Goal: Contribute content: Add original content to the website for others to see

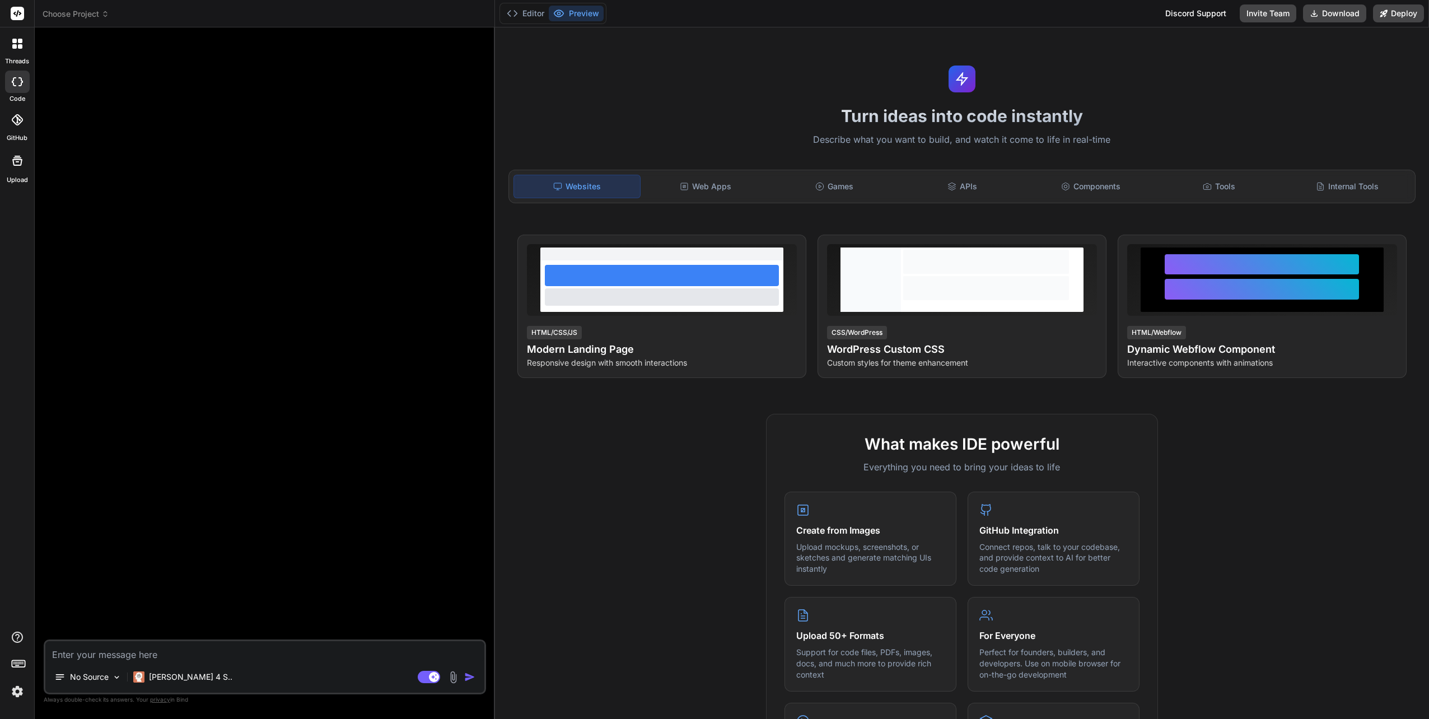
scroll to position [31, 0]
click at [16, 85] on icon at bounding box center [14, 81] width 4 height 9
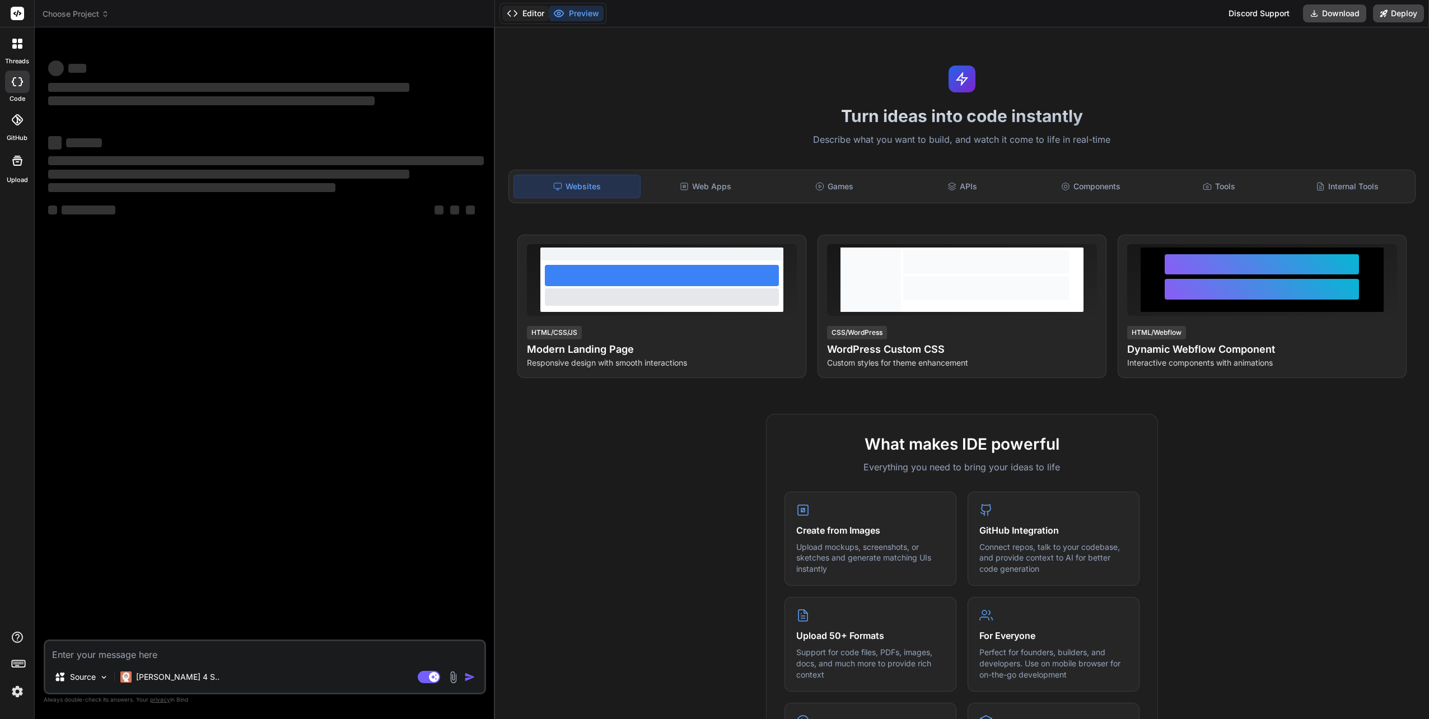
click at [523, 12] on button "Editor" at bounding box center [525, 14] width 46 height 16
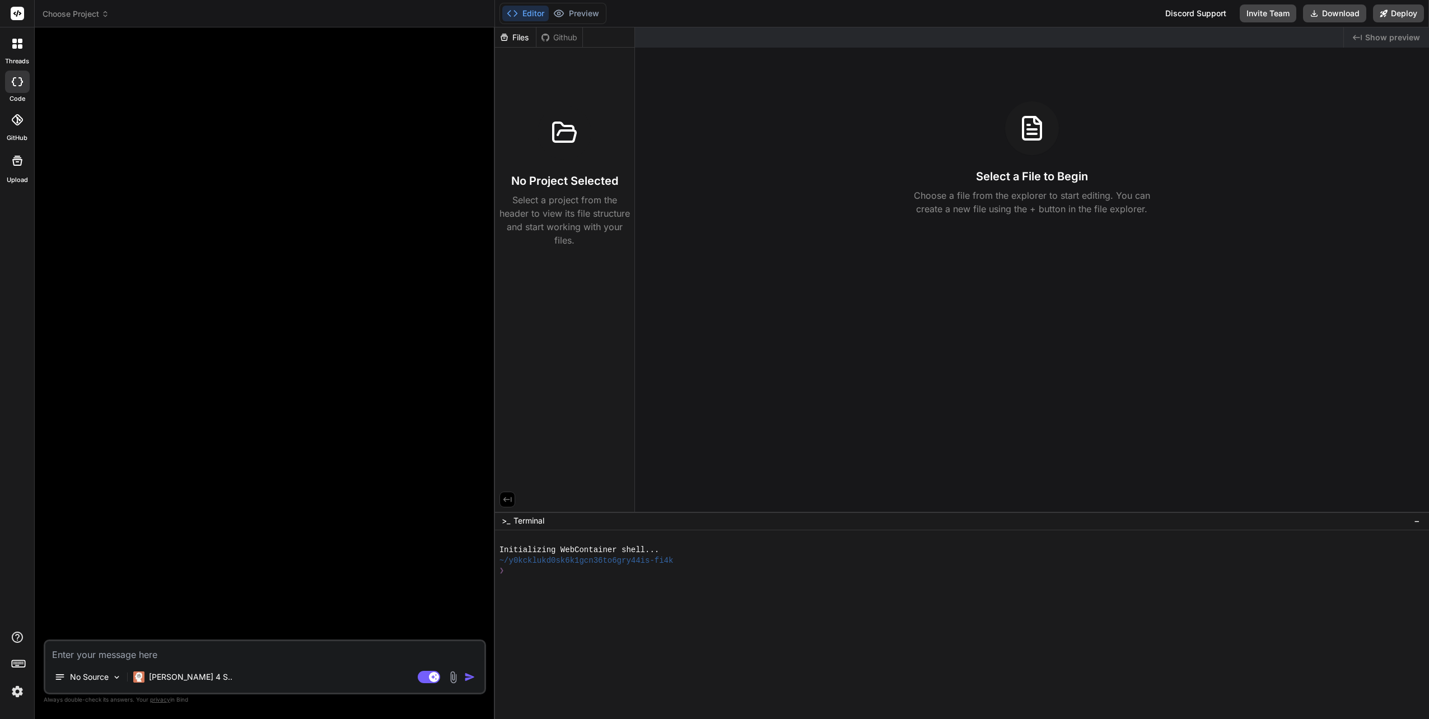
click at [17, 40] on icon at bounding box center [17, 44] width 10 height 10
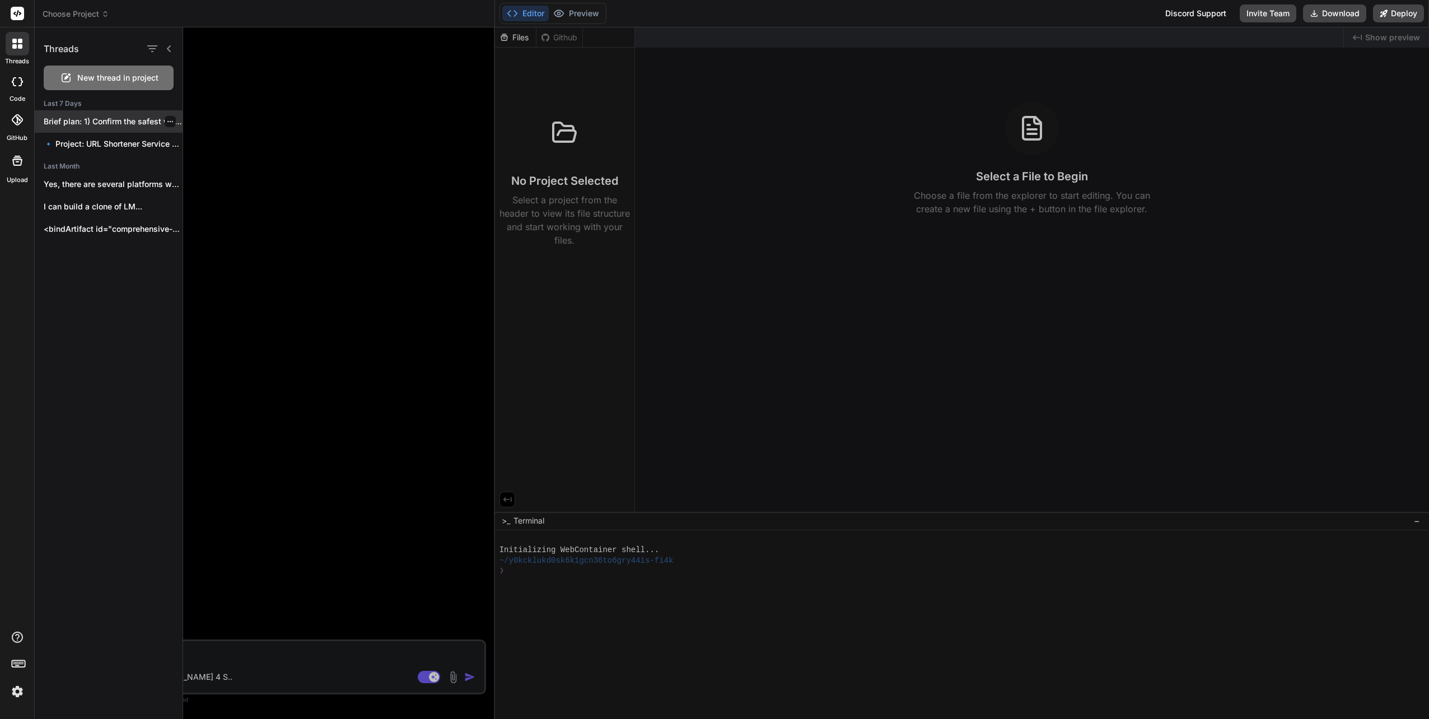
click at [88, 120] on p "Brief plan: 1) Confirm the safest way..." at bounding box center [113, 121] width 139 height 11
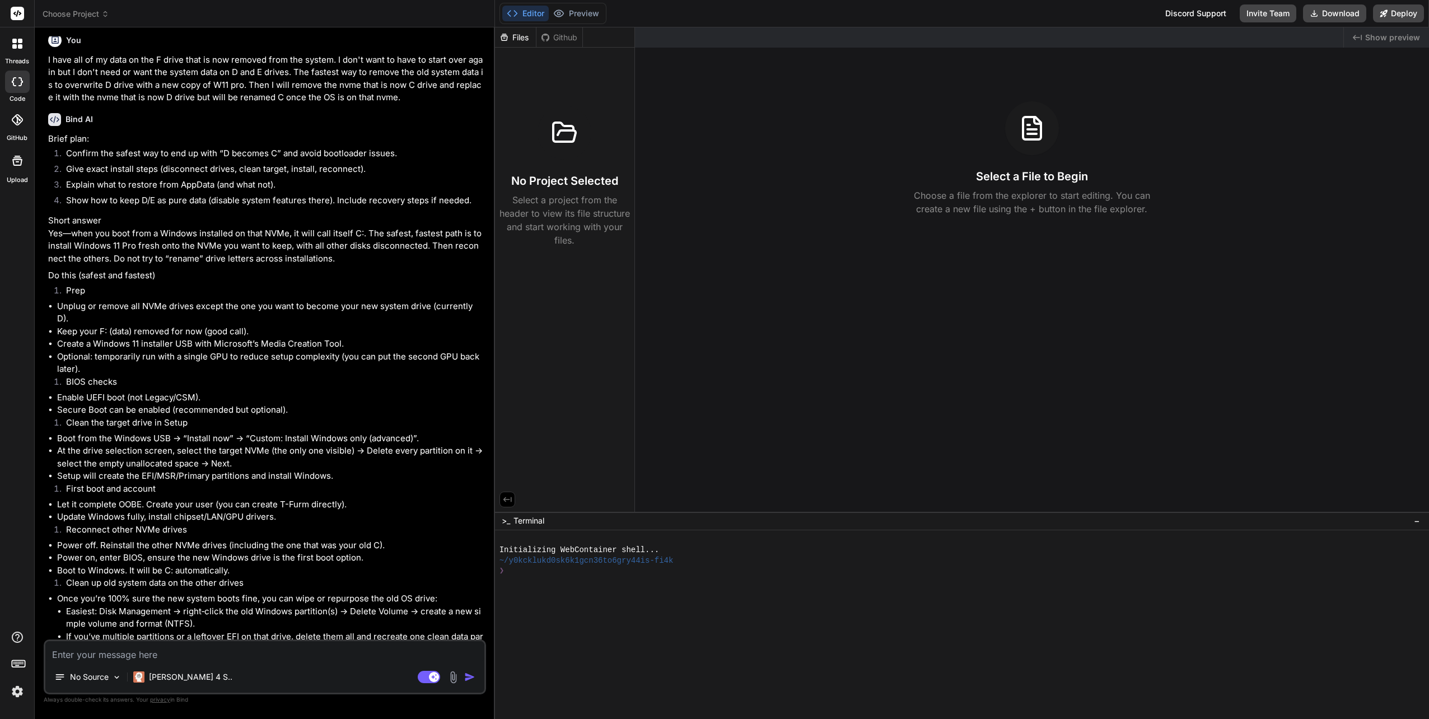
scroll to position [4496, 0]
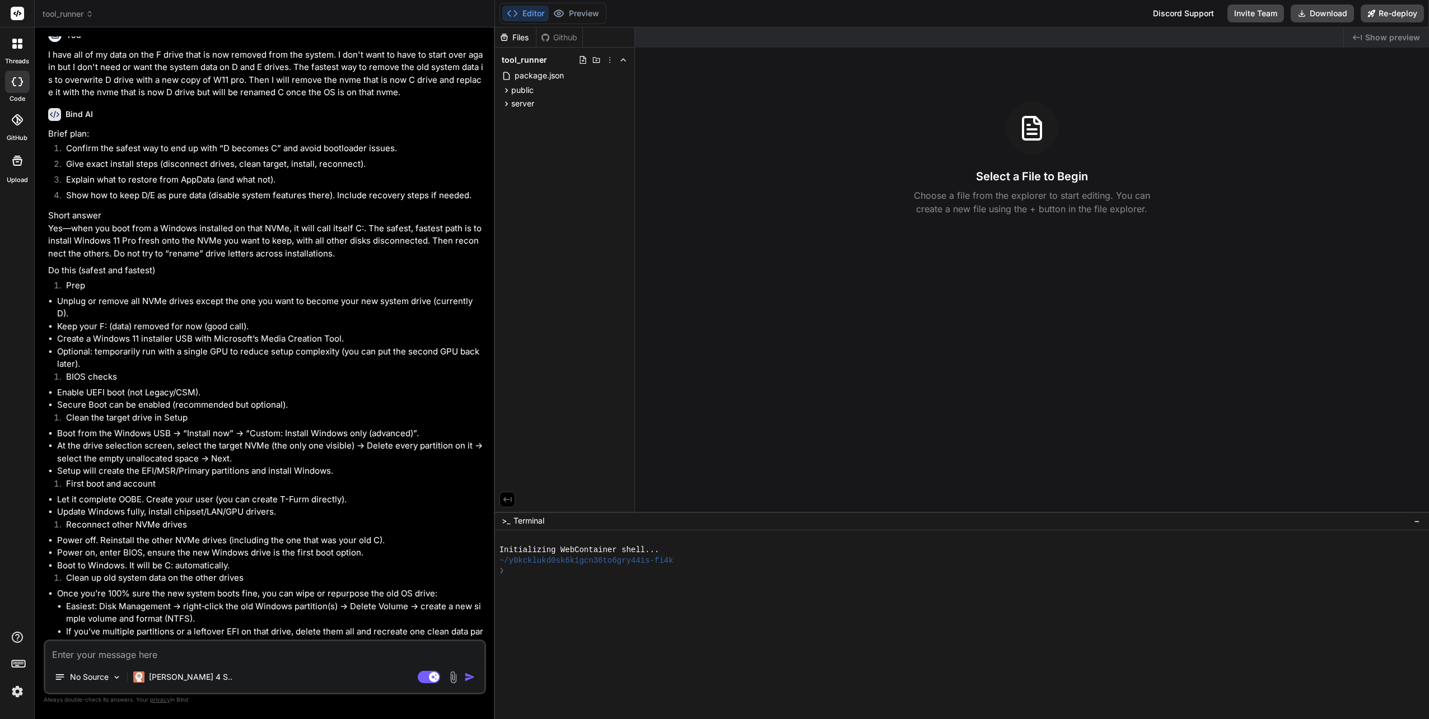
click at [191, 648] on textarea at bounding box center [264, 651] width 439 height 20
type textarea "x"
type textarea "H"
type textarea "x"
type textarea "He"
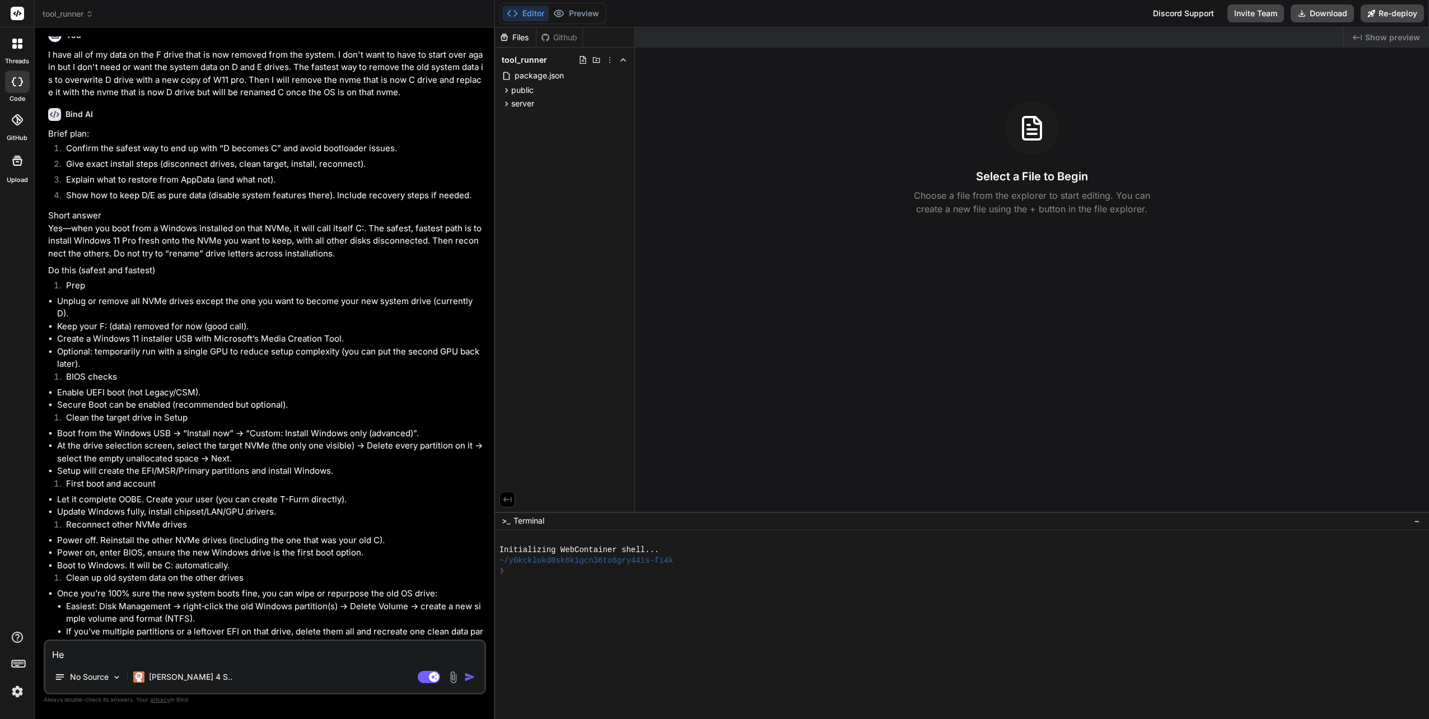
type textarea "x"
type textarea "Hel"
type textarea "x"
type textarea "Hell"
type textarea "x"
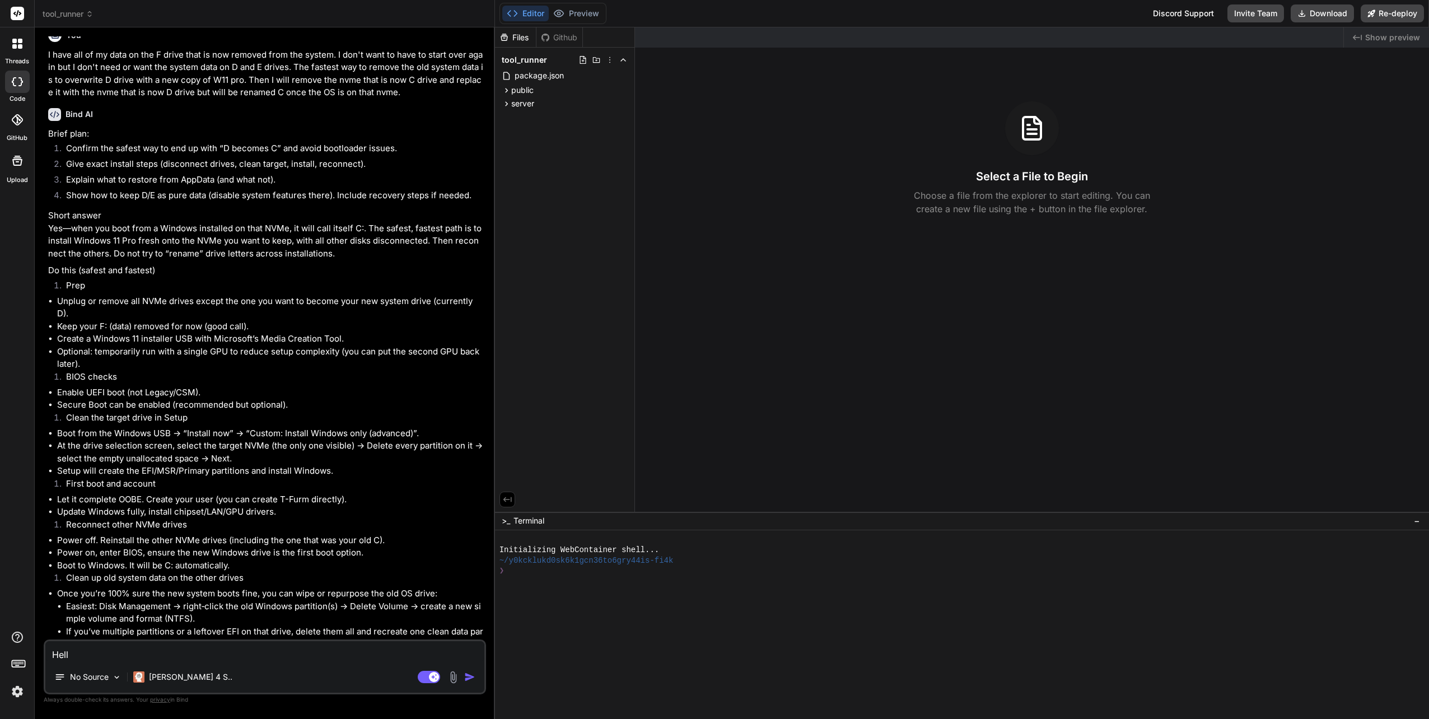
type textarea "Hello"
type textarea "x"
type textarea "Hello,"
type textarea "x"
type textarea "Hello,"
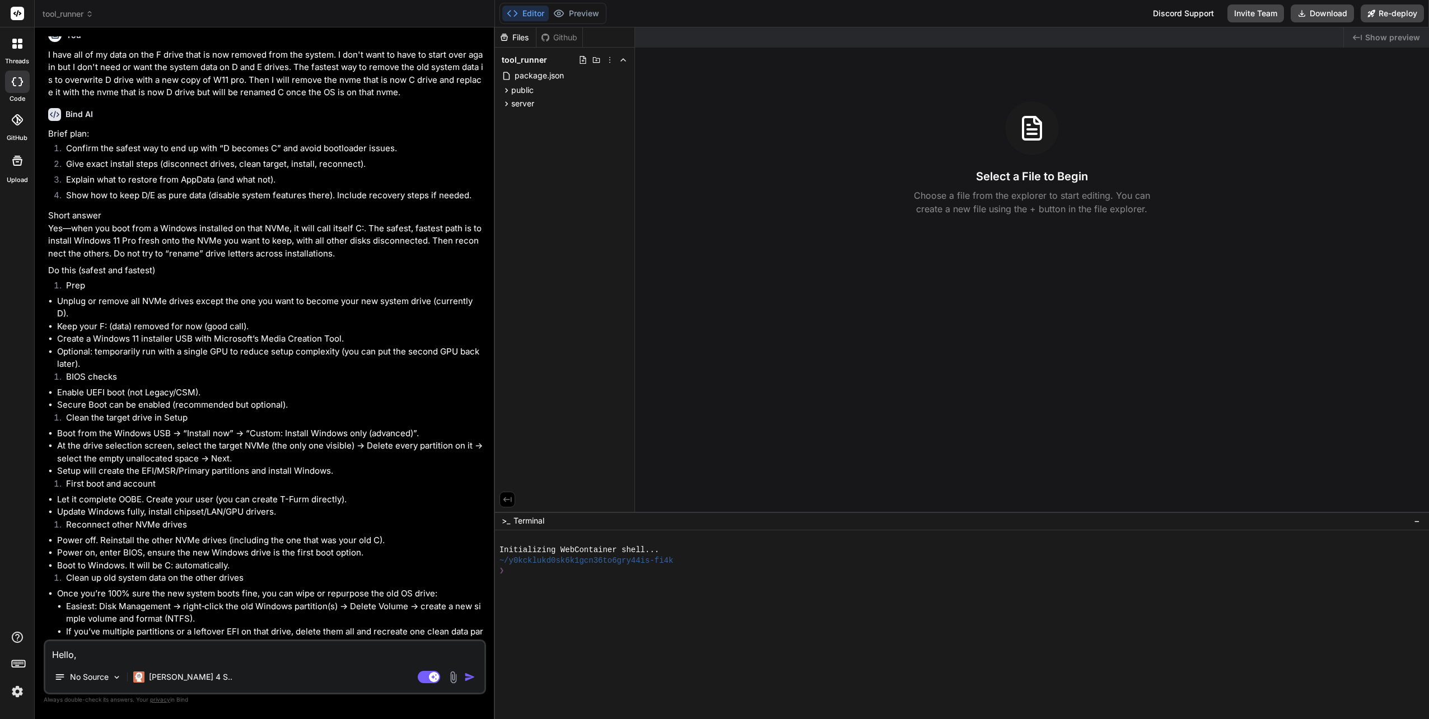
type textarea "x"
type textarea "Hello, I"
type textarea "x"
type textarea "Hello, I"
type textarea "x"
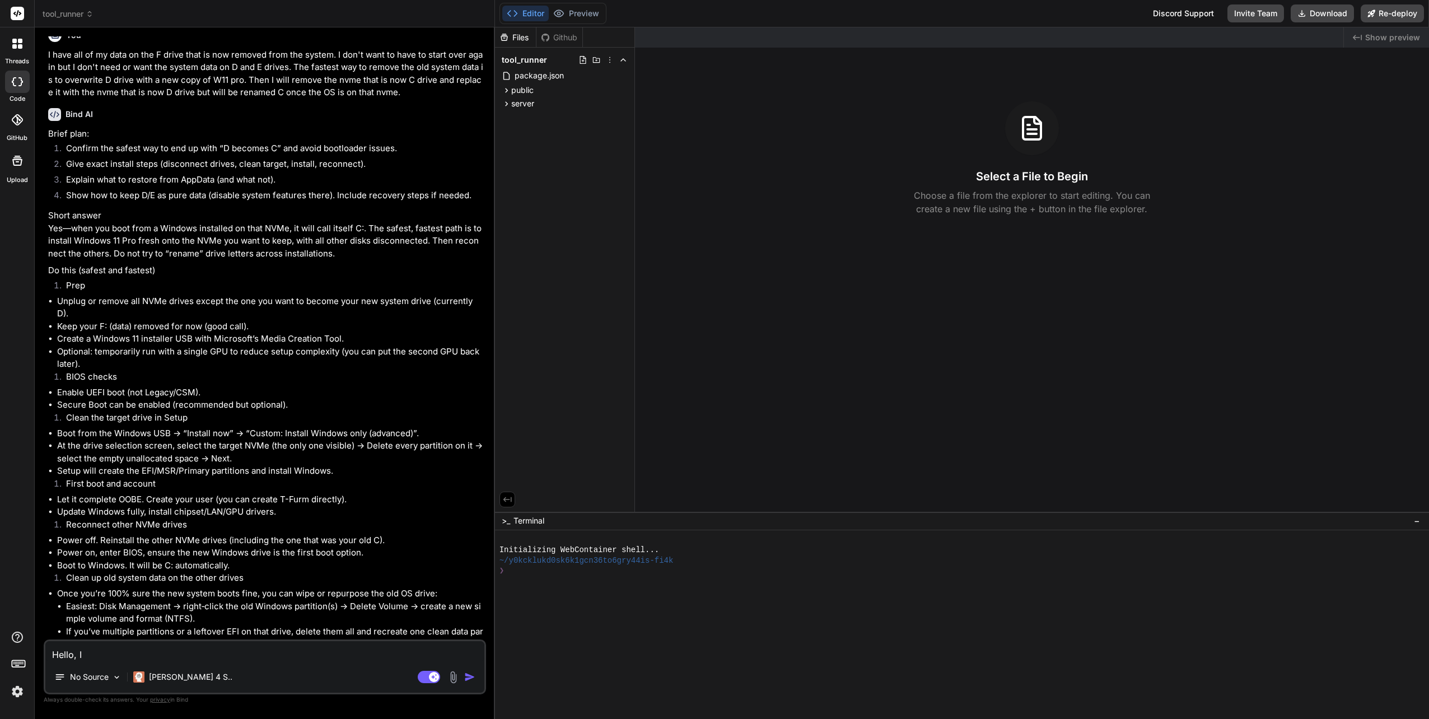
type textarea "Hello, I n"
type textarea "x"
type textarea "Hello, I na"
type textarea "x"
type textarea "Hello, I n"
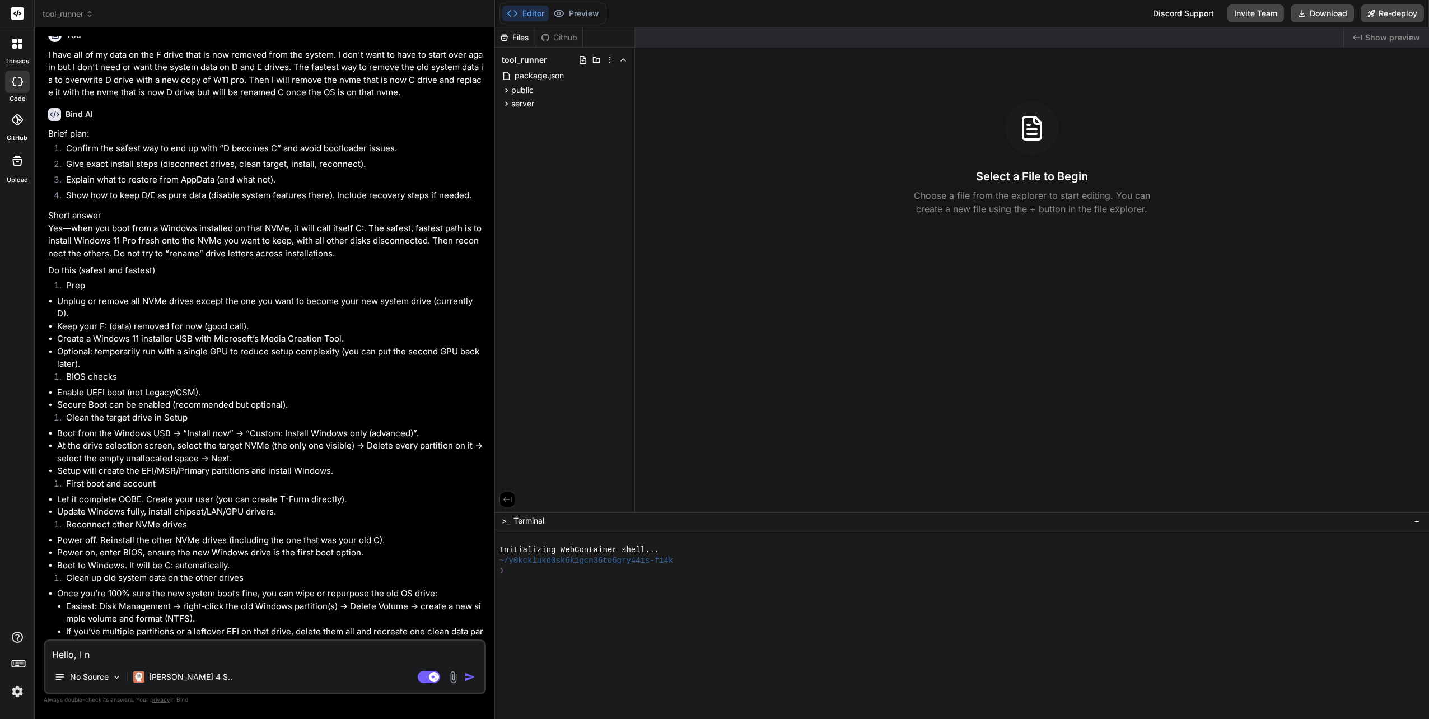
type textarea "x"
type textarea "Hello, I"
type textarea "x"
type textarea "Hello, I ha"
type textarea "x"
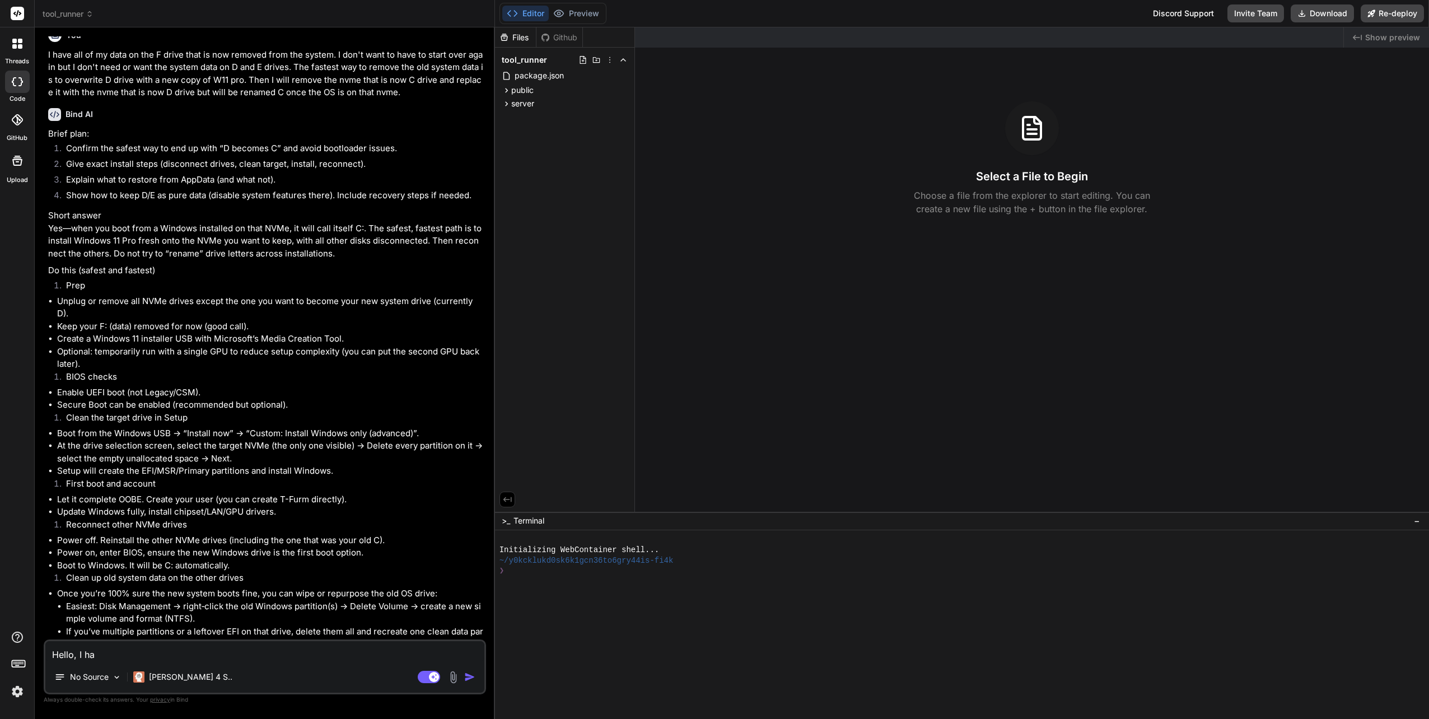
type textarea "Hello, I hav"
type textarea "x"
type textarea "Hello, I have"
type textarea "x"
type textarea "Hello, I have"
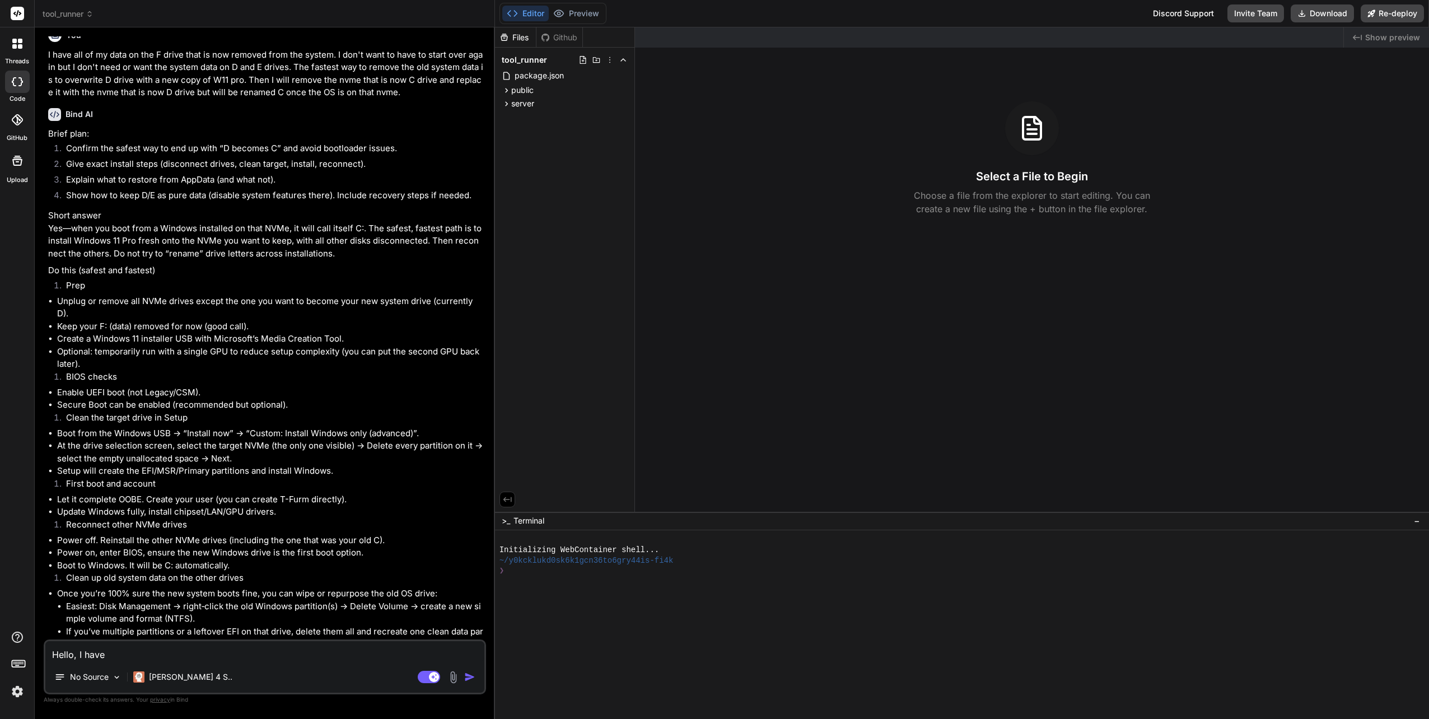
type textarea "x"
type textarea "Hello, I have c"
type textarea "x"
type textarea "Hello, I have co"
type textarea "x"
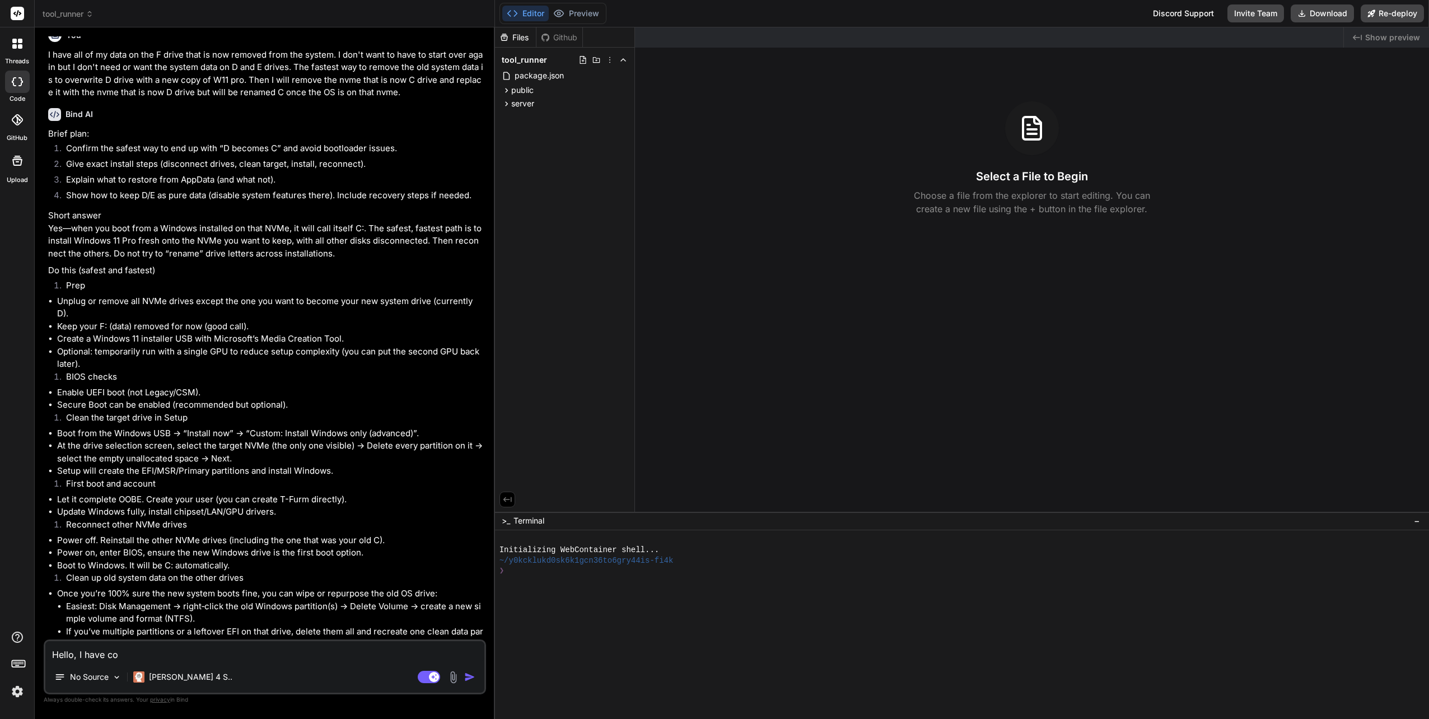
type textarea "Hello, I have com"
type textarea "x"
type textarea "Hello, I have comp"
type textarea "x"
type textarea "Hello, I have compl"
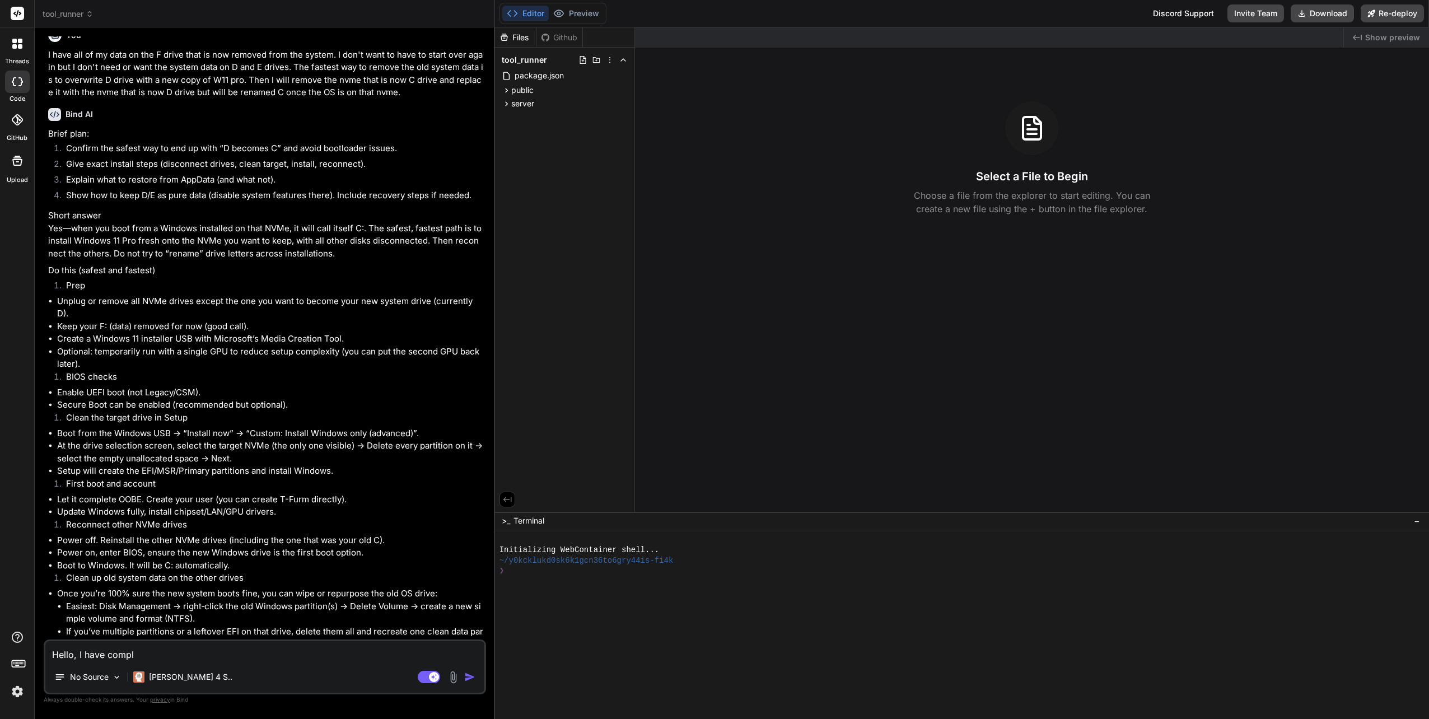
type textarea "x"
type textarea "Hello, I have comple"
type textarea "x"
type textarea "Hello, I have complet"
type textarea "x"
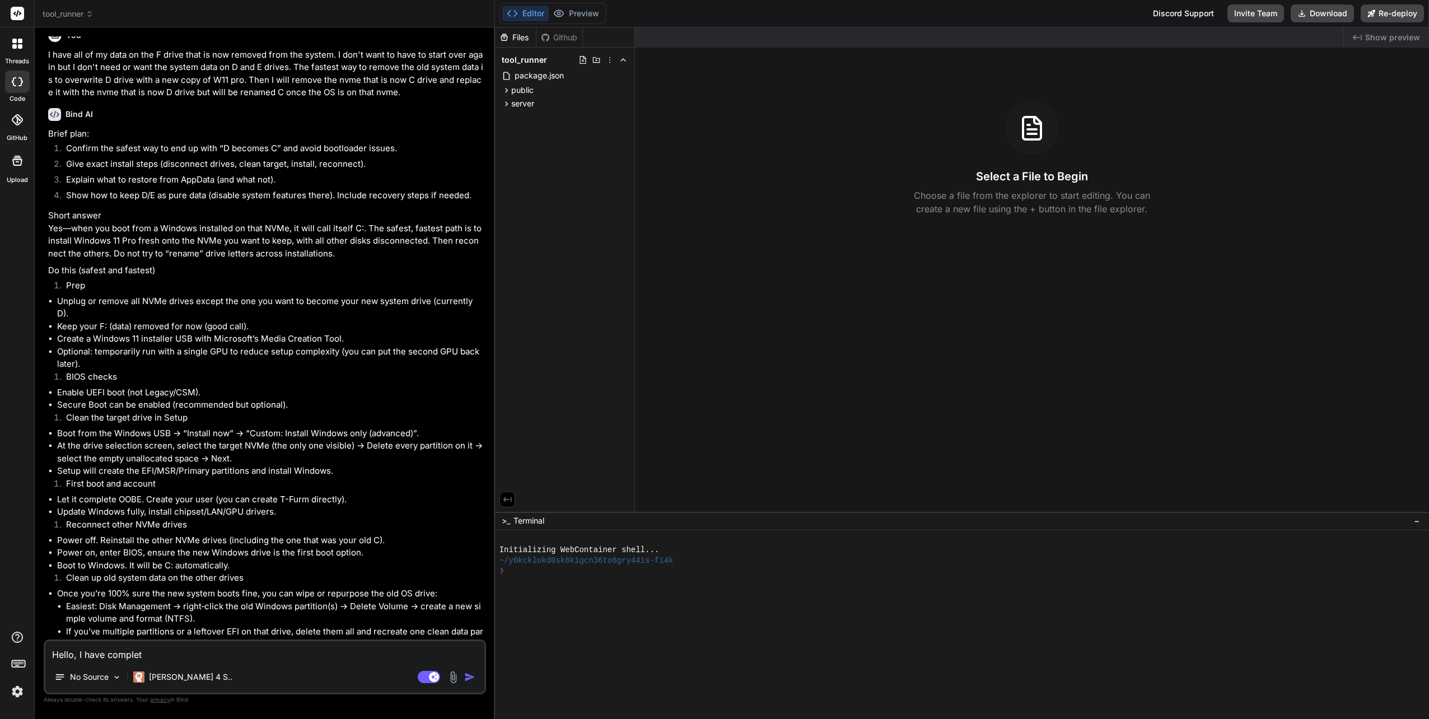
type textarea "Hello, I have complete"
type textarea "x"
type textarea "Hello, I have completel"
type textarea "x"
type textarea "Hello, I have completely"
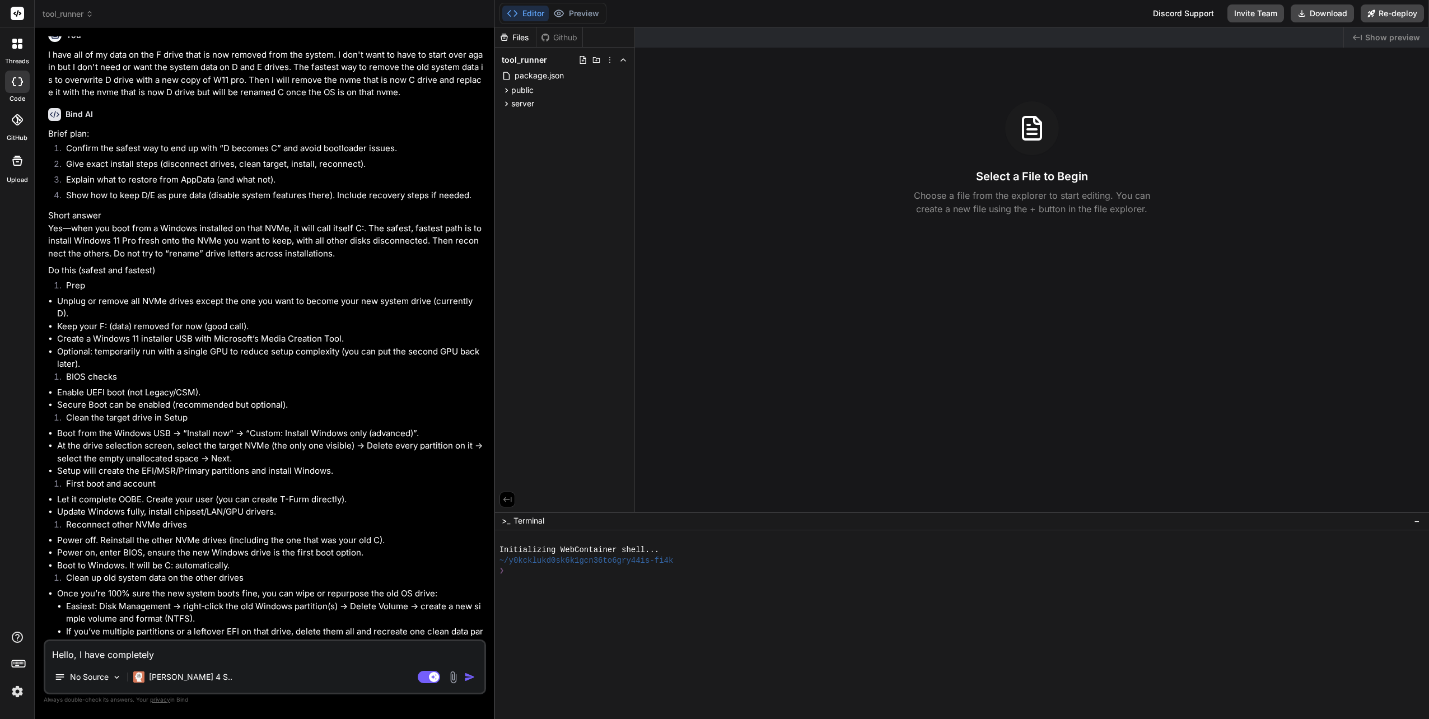
type textarea "x"
type textarea "Hello, I have completely"
type textarea "x"
type textarea "Hello, I have completely r"
type textarea "x"
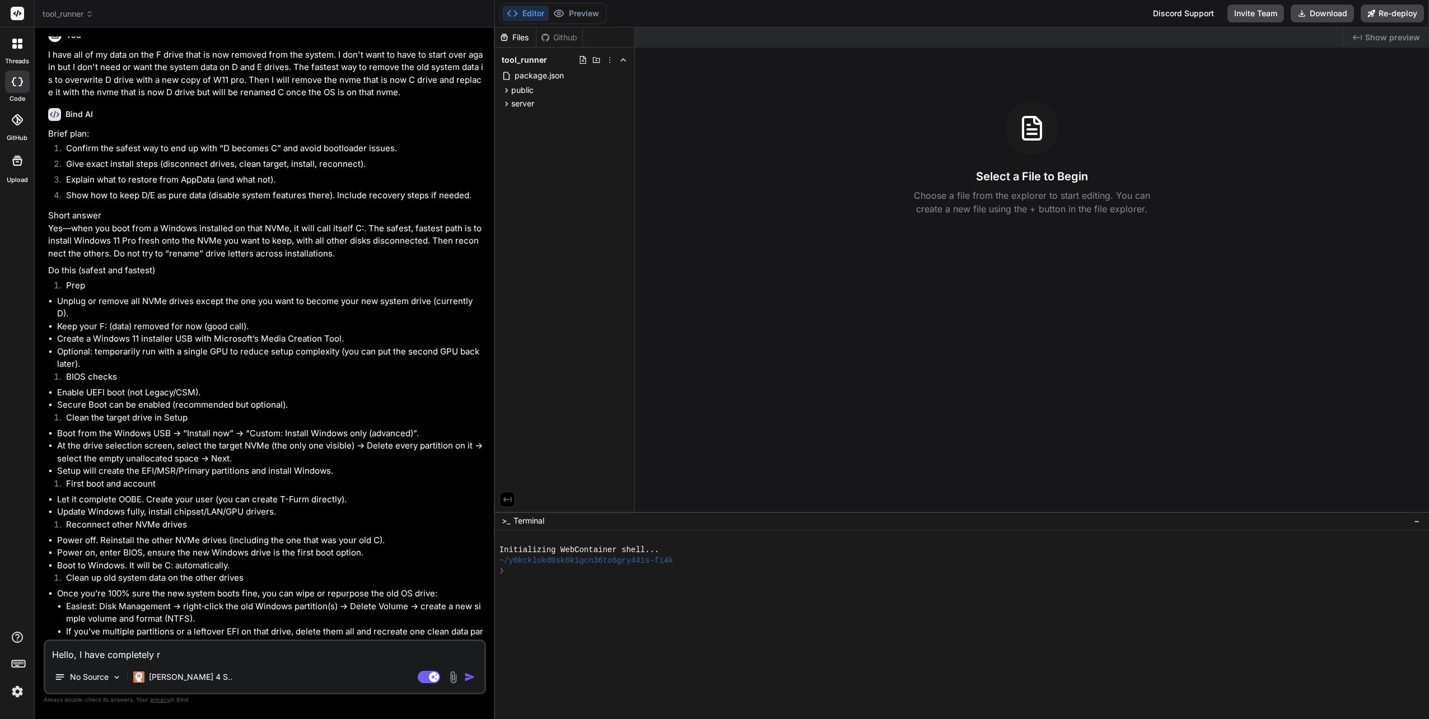
type textarea "Hello, I have completely re"
type textarea "x"
type textarea "Hello, I have completely rep"
type textarea "x"
type textarea "Hello, I have completely repl"
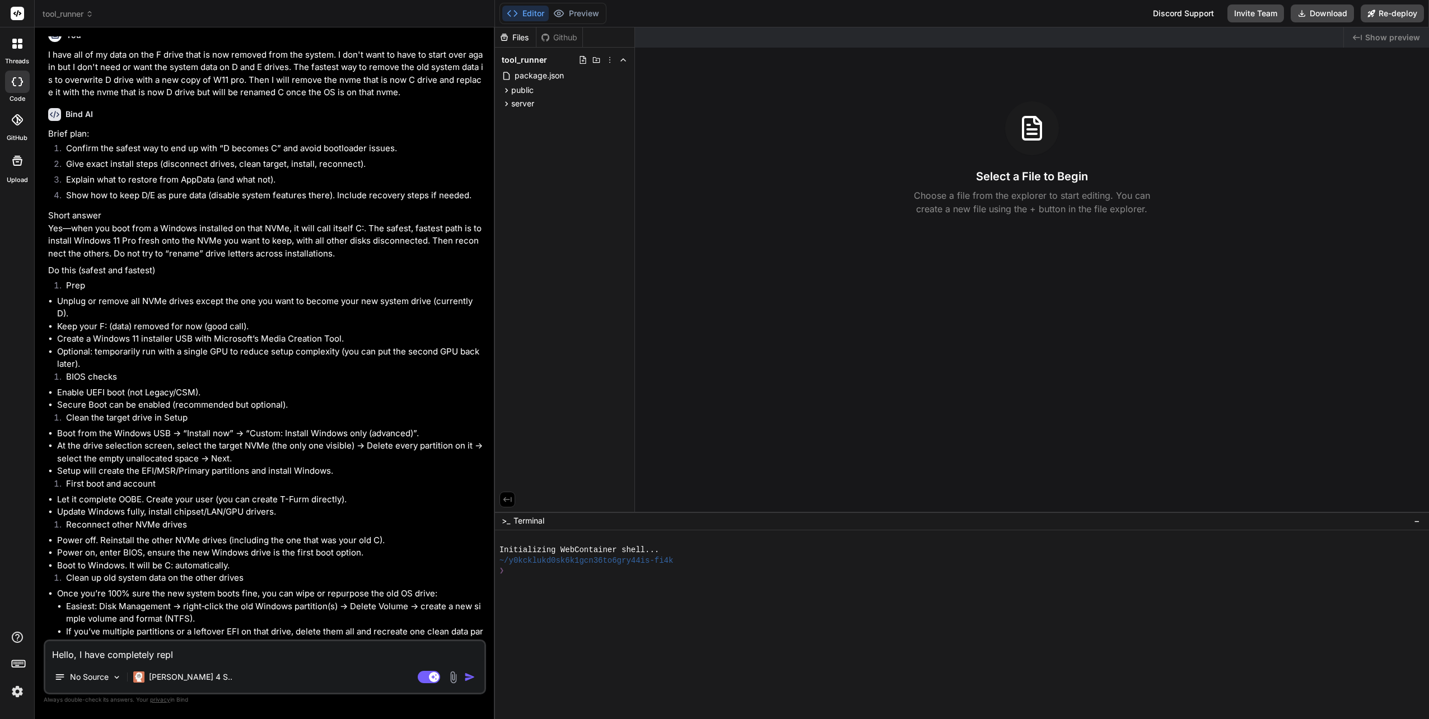
type textarea "x"
type textarea "Hello, I have completely repla"
type textarea "x"
type textarea "Hello, I have completely replac"
type textarea "x"
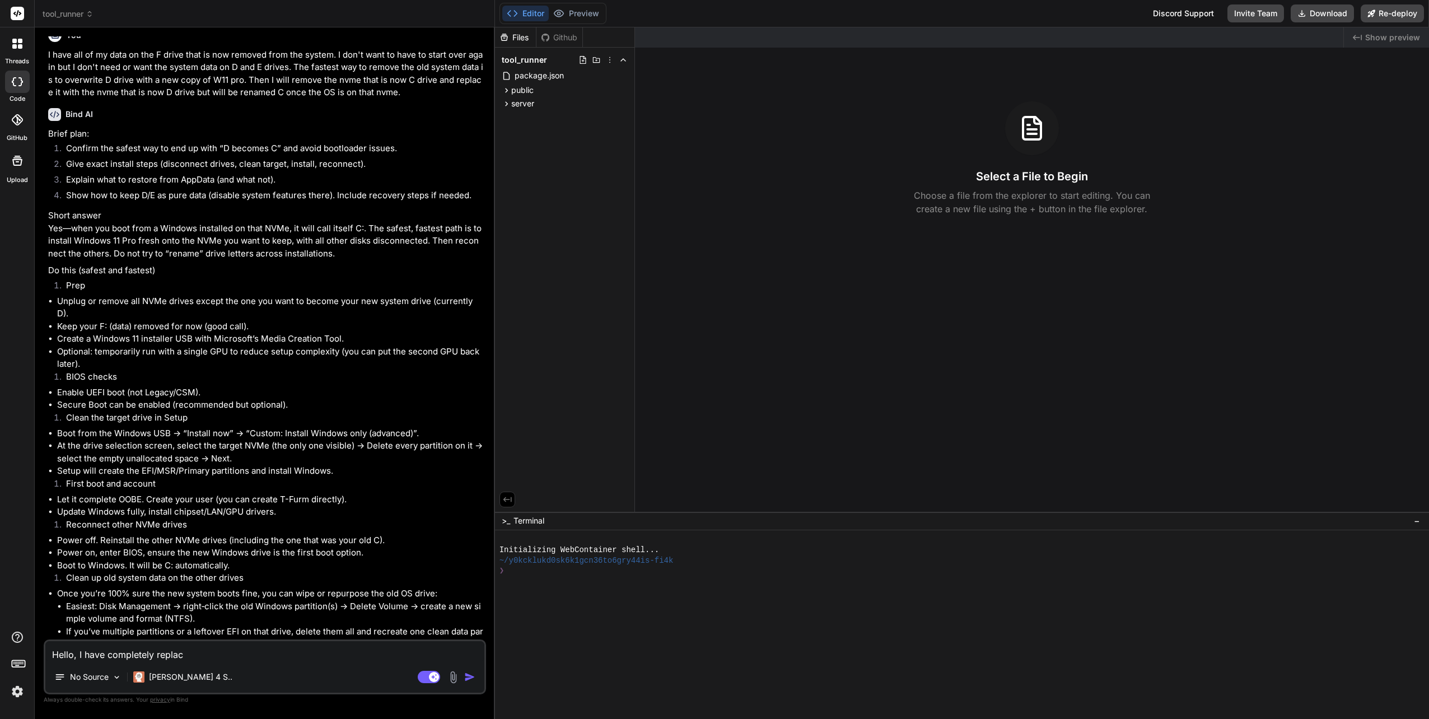
type textarea "Hello, I have completely replace"
type textarea "x"
type textarea "Hello, I have completely replaced"
type textarea "x"
type textarea "Hello, I have completely replaced"
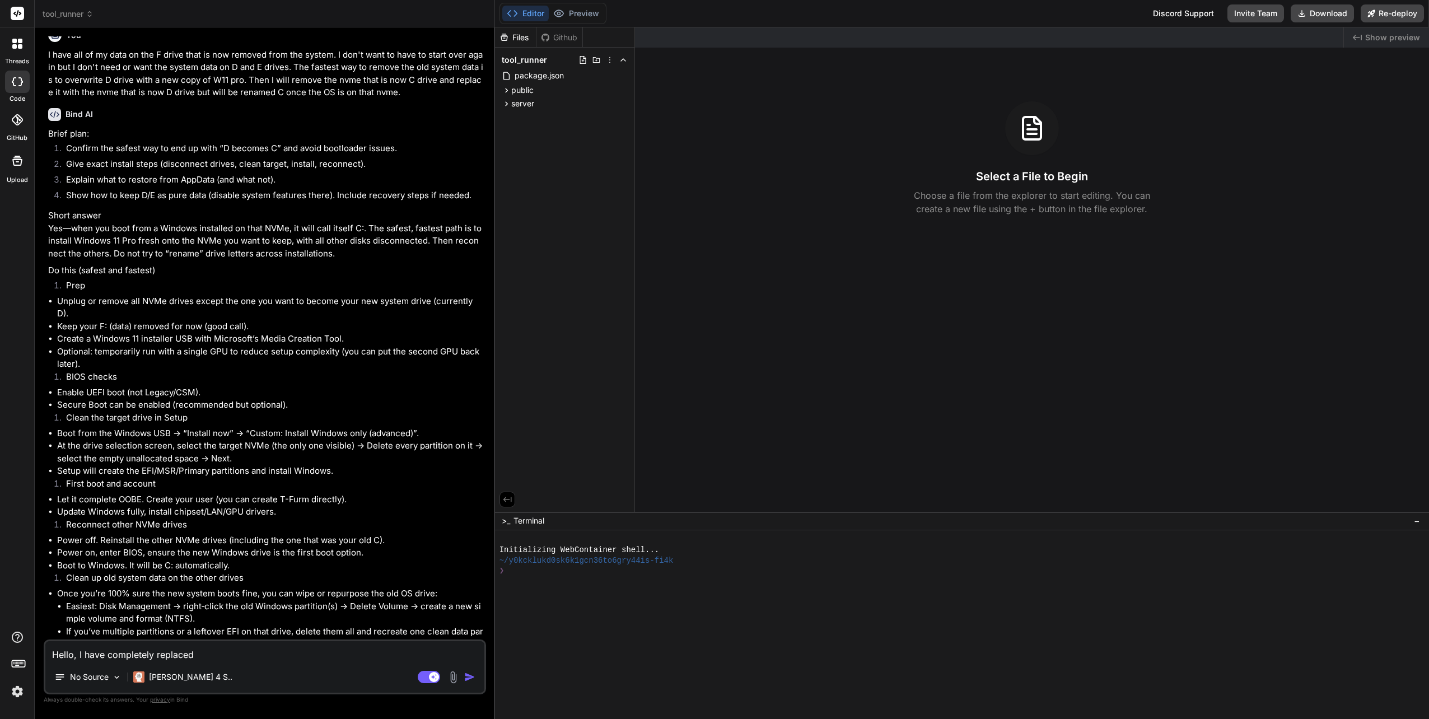
type textarea "x"
type textarea "Hello, I have completely replaced t"
type textarea "x"
type textarea "Hello, I have completely replaced th"
type textarea "x"
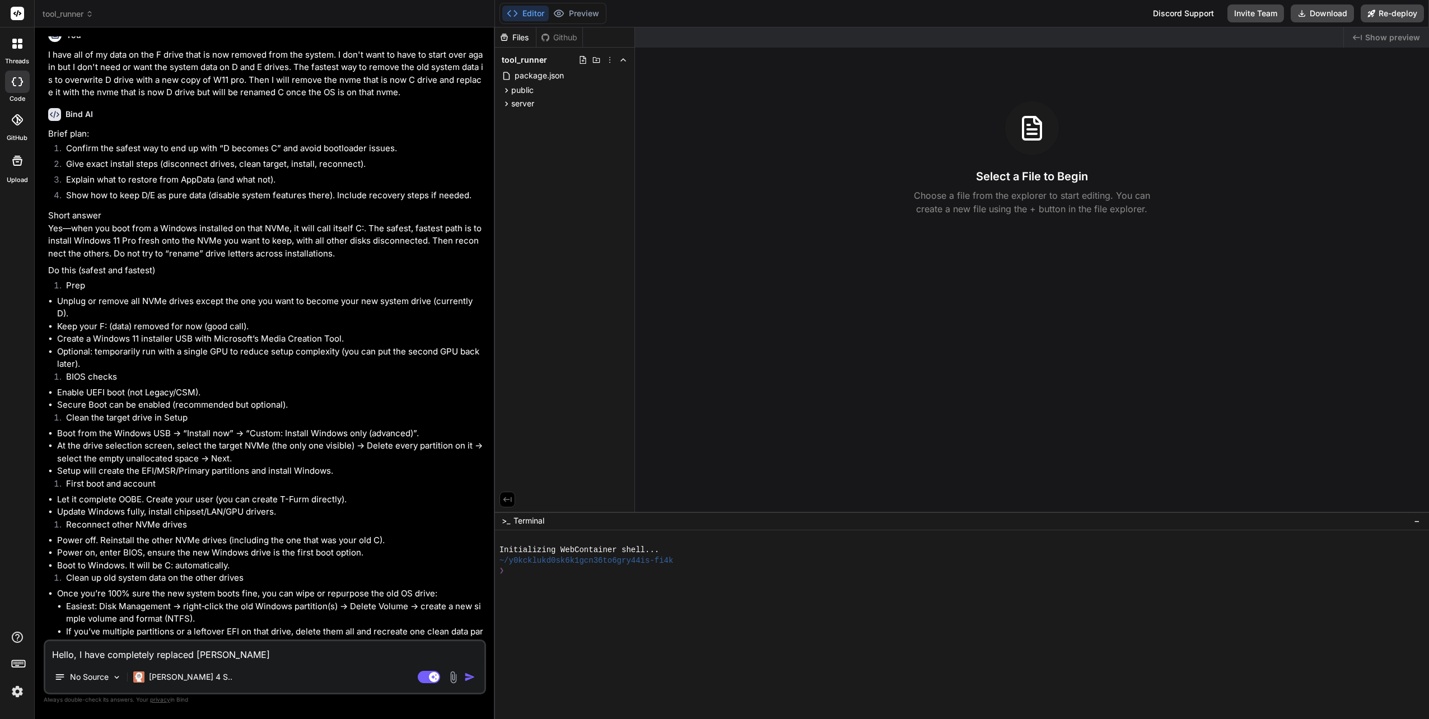
type textarea "Hello, I have completely replaced the"
type textarea "x"
type textarea "Hello, I have completely replaced the"
type textarea "x"
type textarea "Hello, I have completely replaced the W"
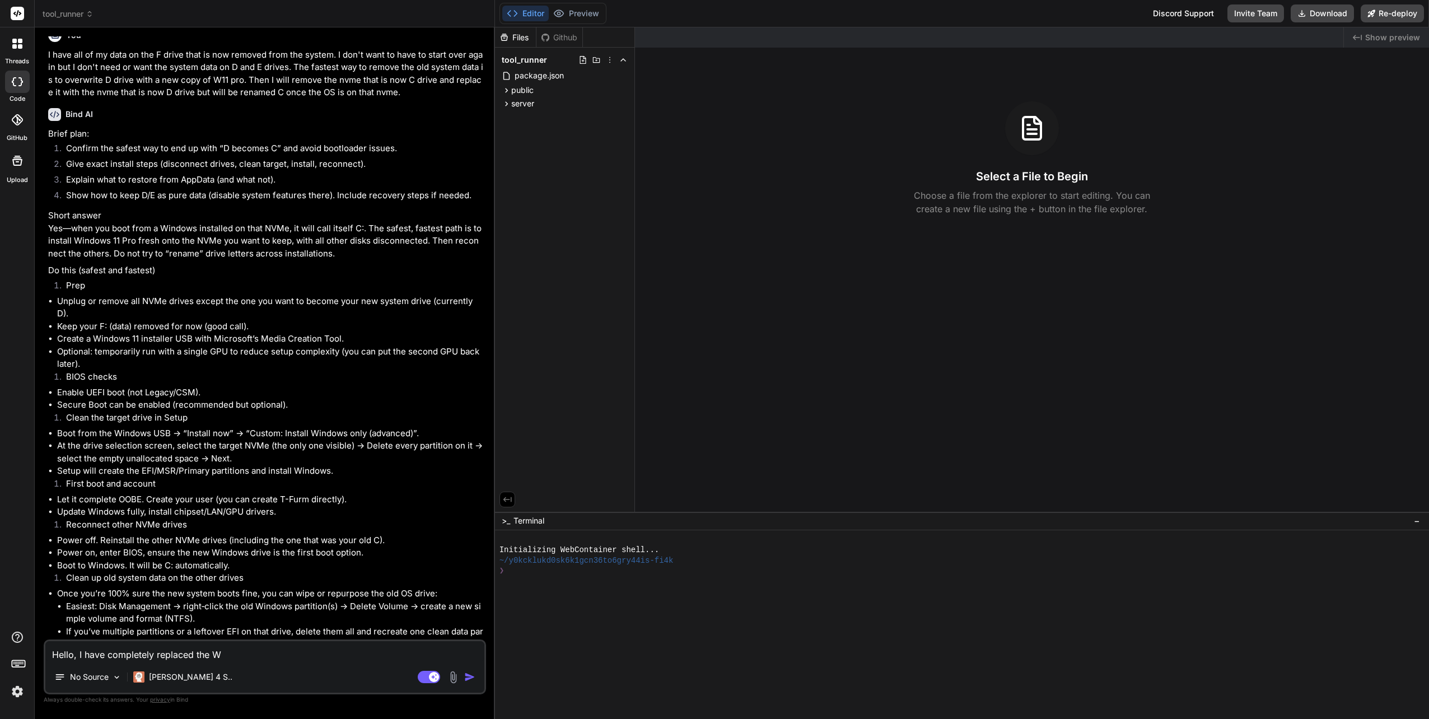
type textarea "x"
type textarea "Hello, I have completely replaced the WQ"
type textarea "x"
type textarea "Hello, I have completely replaced the W"
type textarea "x"
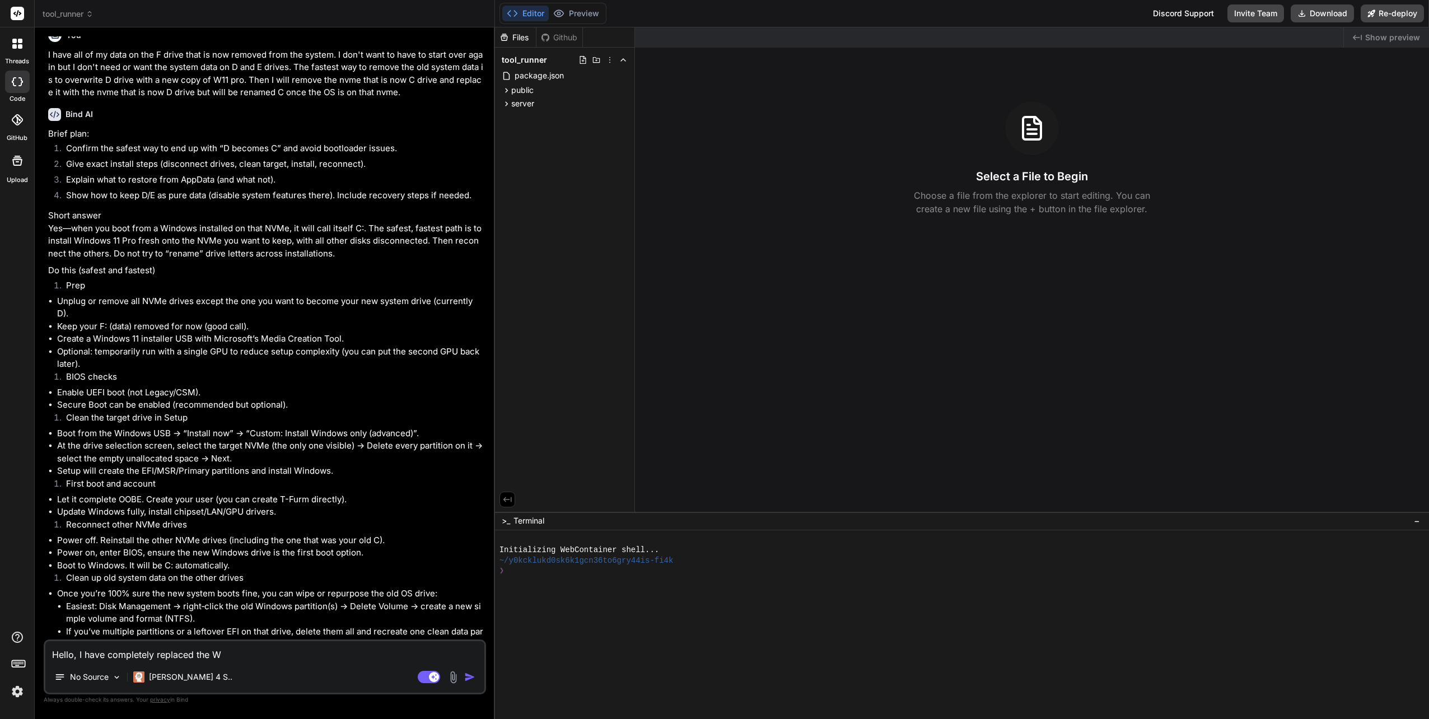
type textarea "Hello, I have completely replaced the Wi"
type textarea "x"
type textarea "Hello, I have completely replaced the Win"
type textarea "x"
type textarea "Hello, I have completely replaced the Wind"
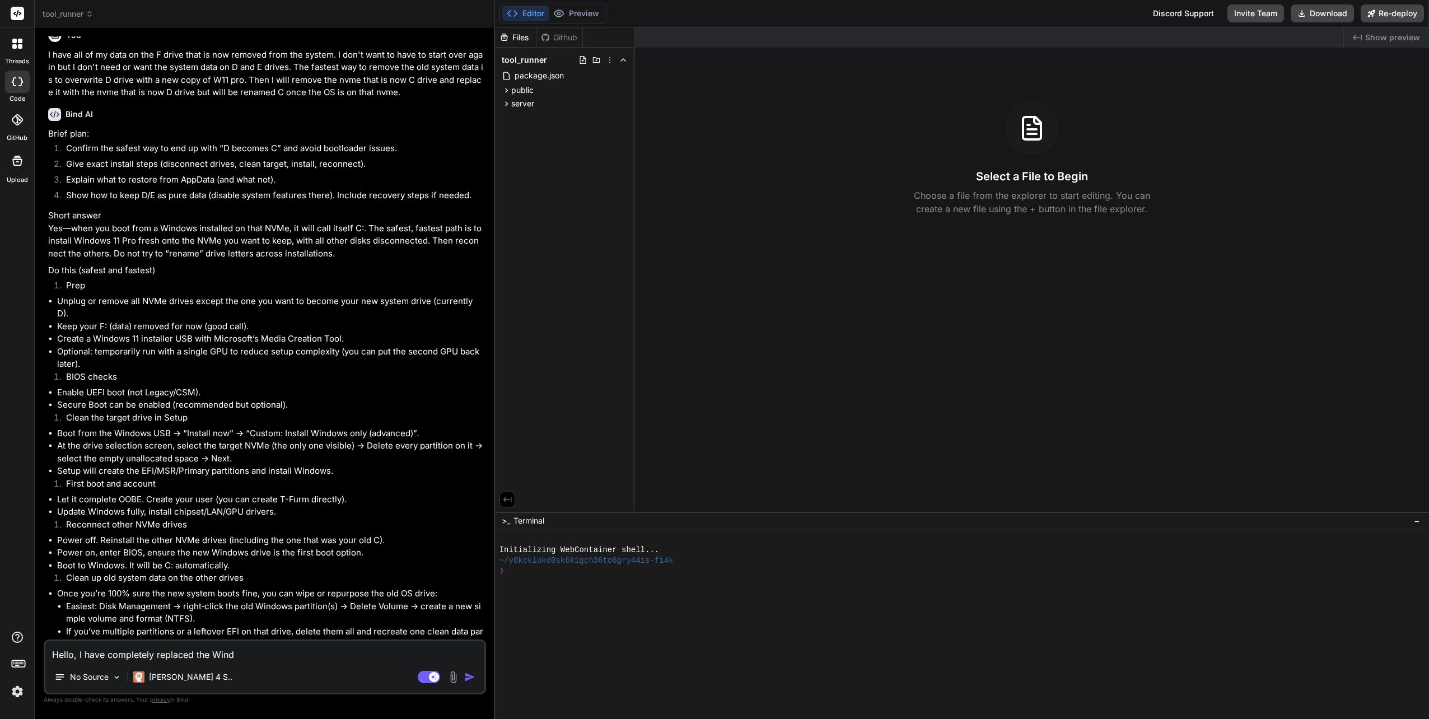
type textarea "x"
type textarea "Hello, I have completely replaced the Windo"
type textarea "x"
type textarea "Hello, I have completely replaced the Window"
type textarea "x"
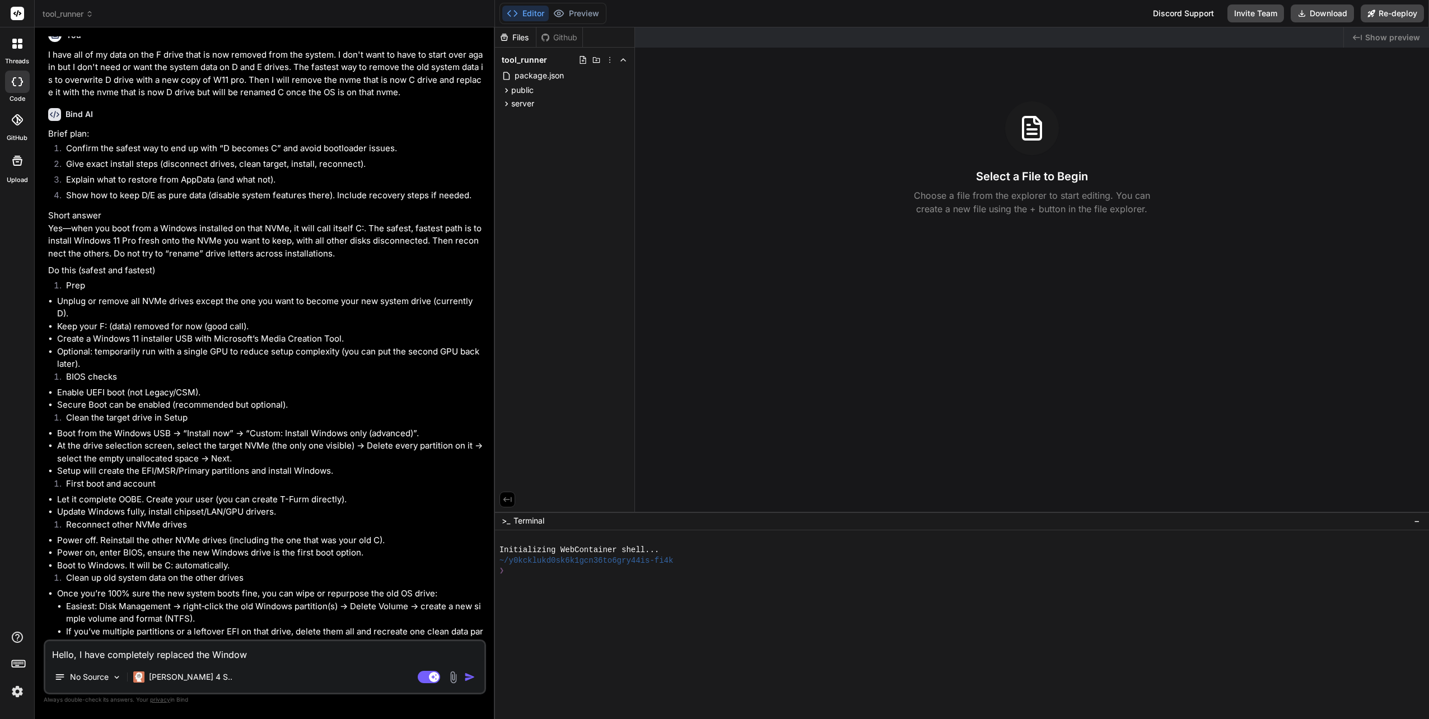
type textarea "Hello, I have completely replaced the Windows"
type textarea "x"
type textarea "Hello, I have completely replaced the Windows"
type textarea "x"
type textarea "Hello, I have completely replaced the Windows 1"
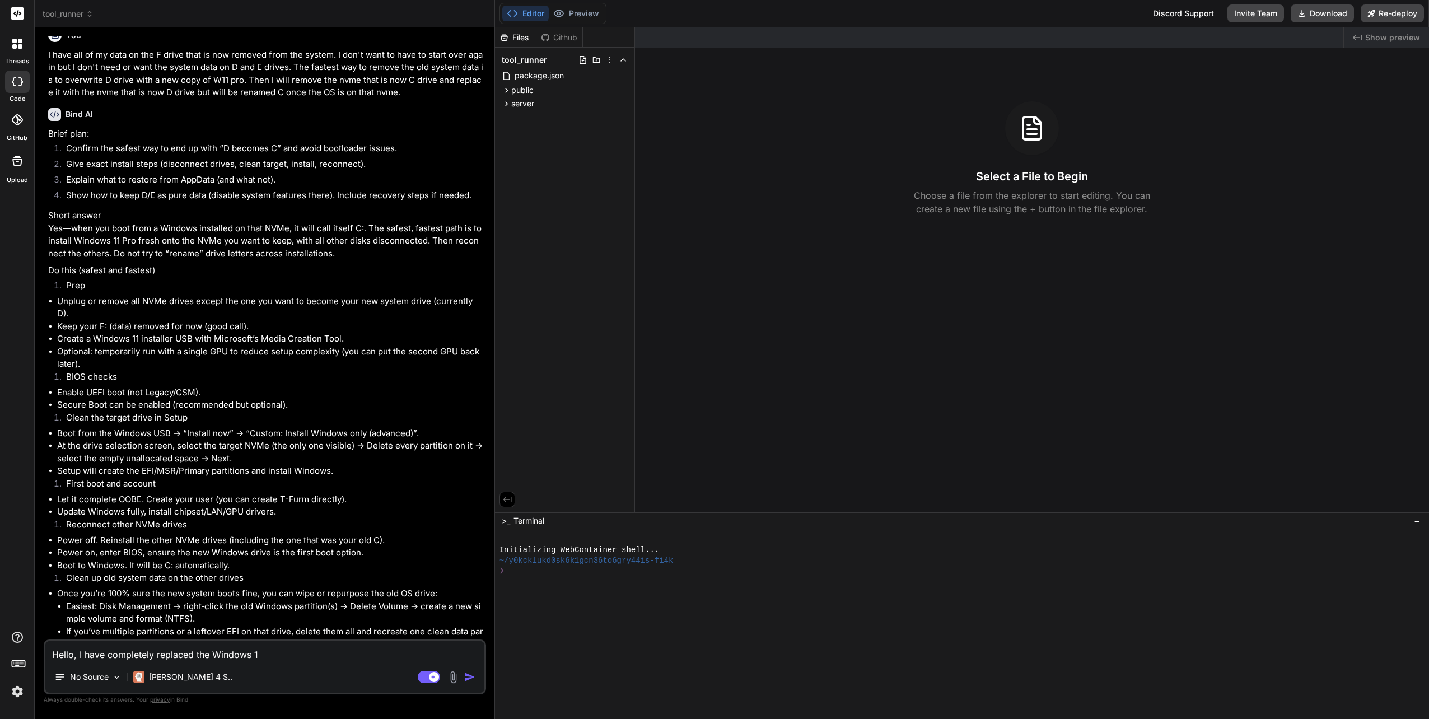
type textarea "x"
type textarea "Hello, I have completely replaced the Windows 11"
type textarea "x"
type textarea "Hello, I have completely replaced the Windows 11P"
type textarea "x"
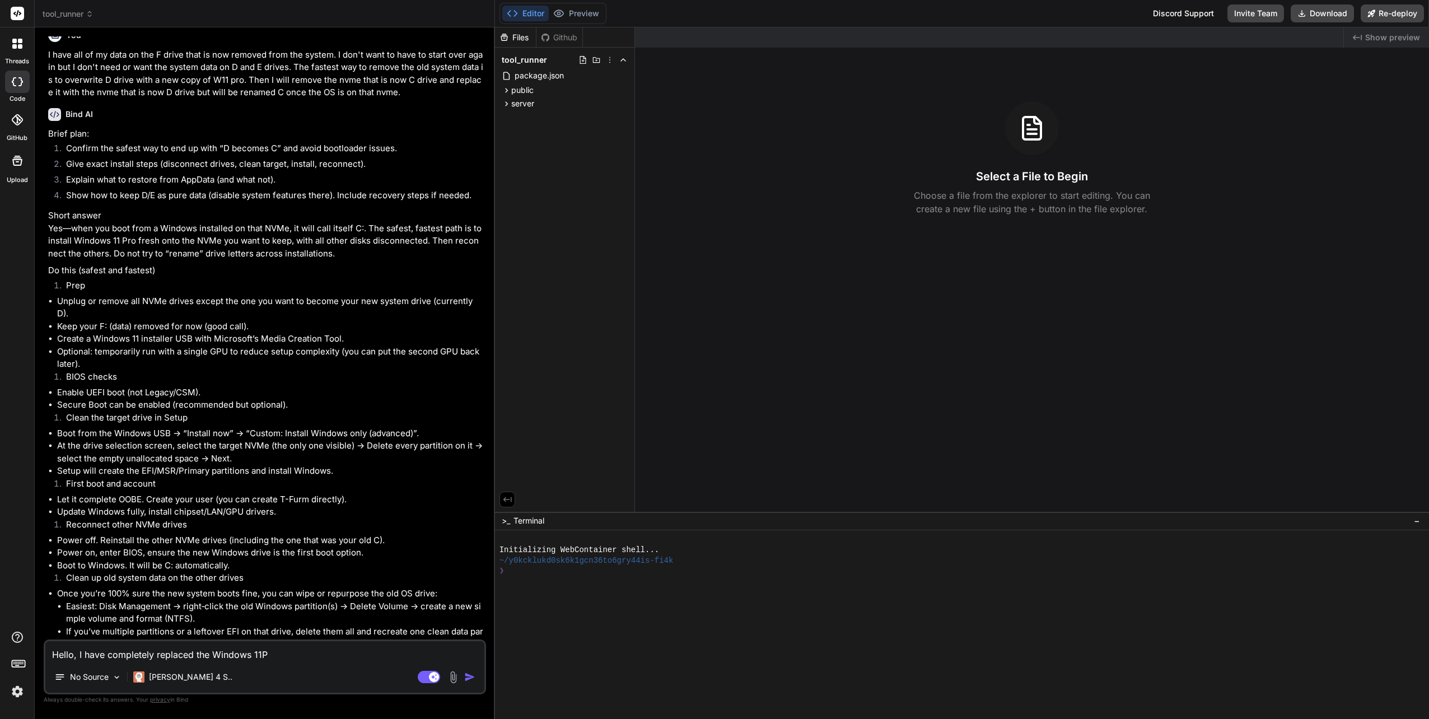
type textarea "Hello, I have completely replaced the Windows 11Pr"
type textarea "x"
type textarea "Hello, I have completely replaced the Windows 11Pro"
type textarea "x"
type textarea "Hello, I have completely replaced the Windows 11Pro"
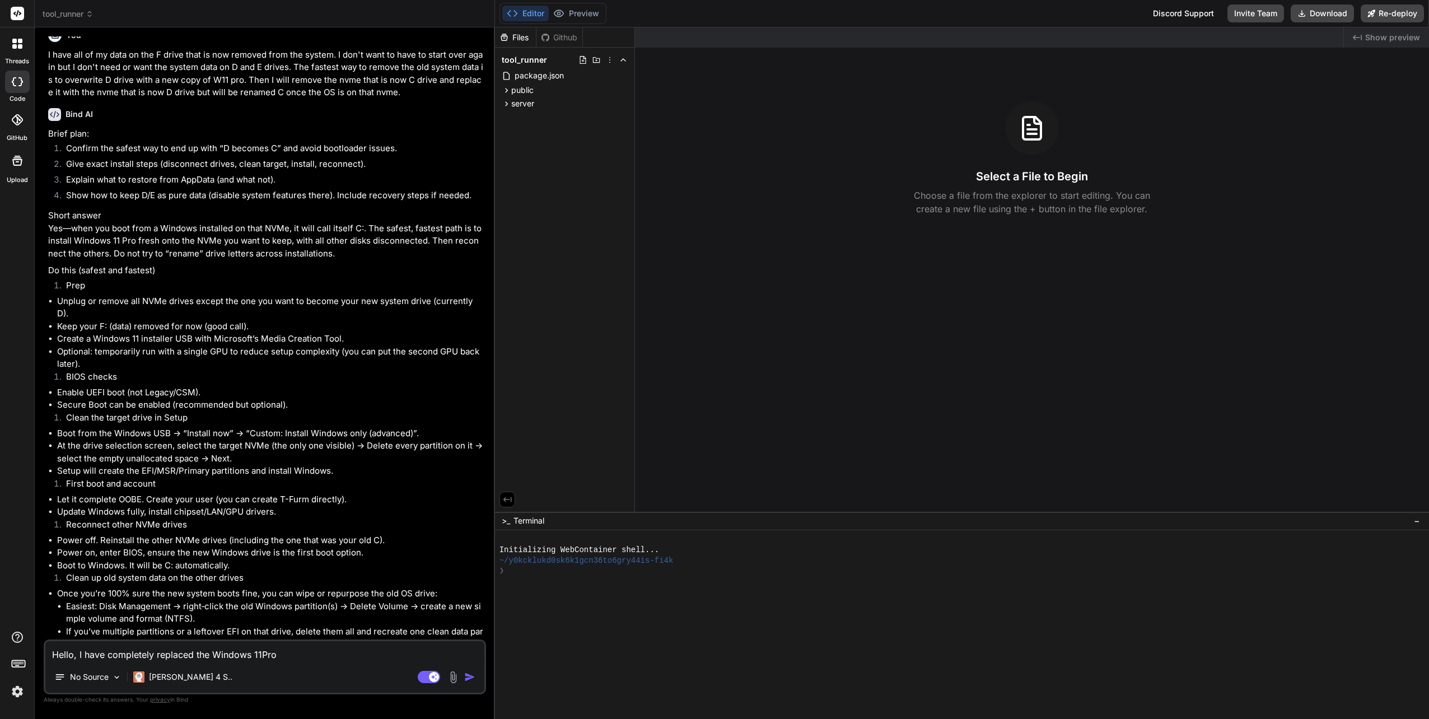
type textarea "x"
type textarea "Hello, I have completely replaced the Windows 11Pro O"
type textarea "x"
type textarea "Hello, I have completely replaced the Windows 11Pro OS"
type textarea "x"
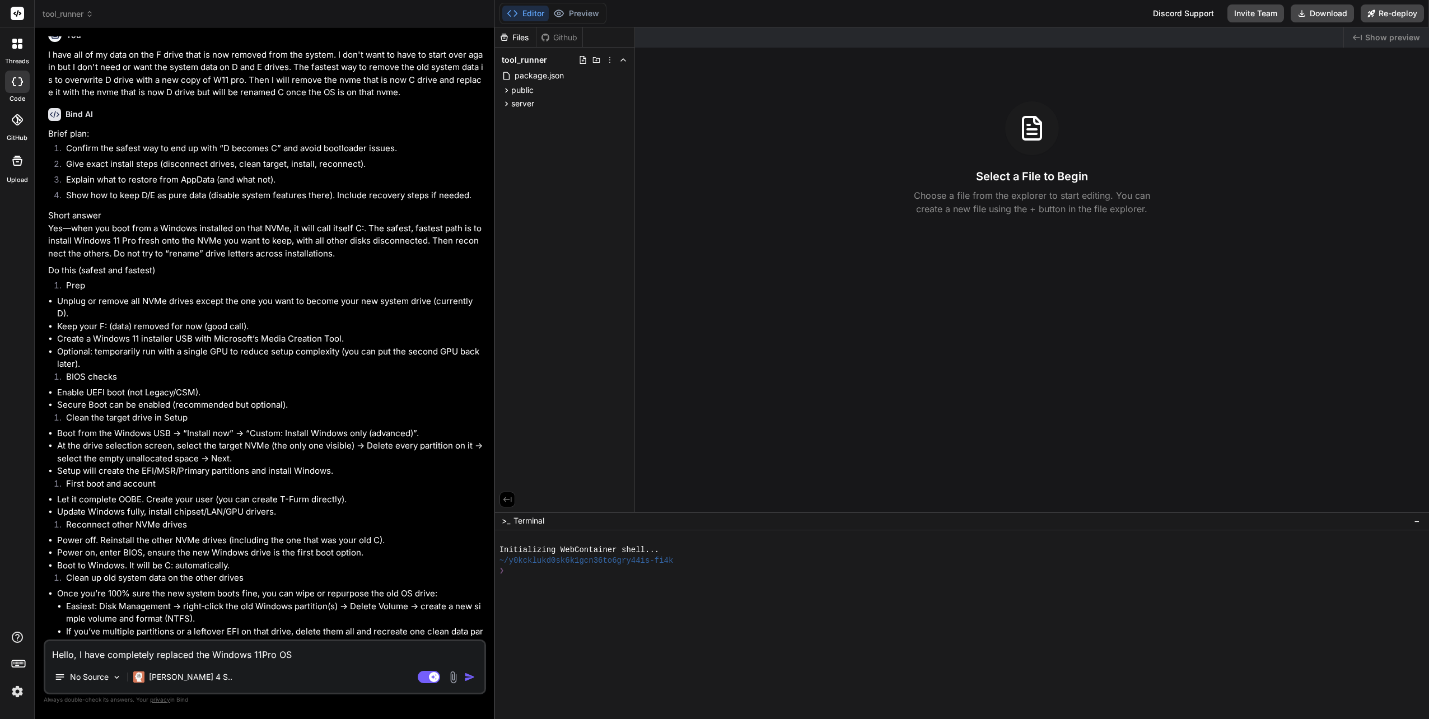
type textarea "Hello, I have completely replaced the Windows 11Pro OS"
type textarea "x"
type textarea "Hello, I have completely replaced the Windows 11Pro OS w"
type textarea "x"
type textarea "Hello, I have completely replaced the Windows 11Pro OS wi"
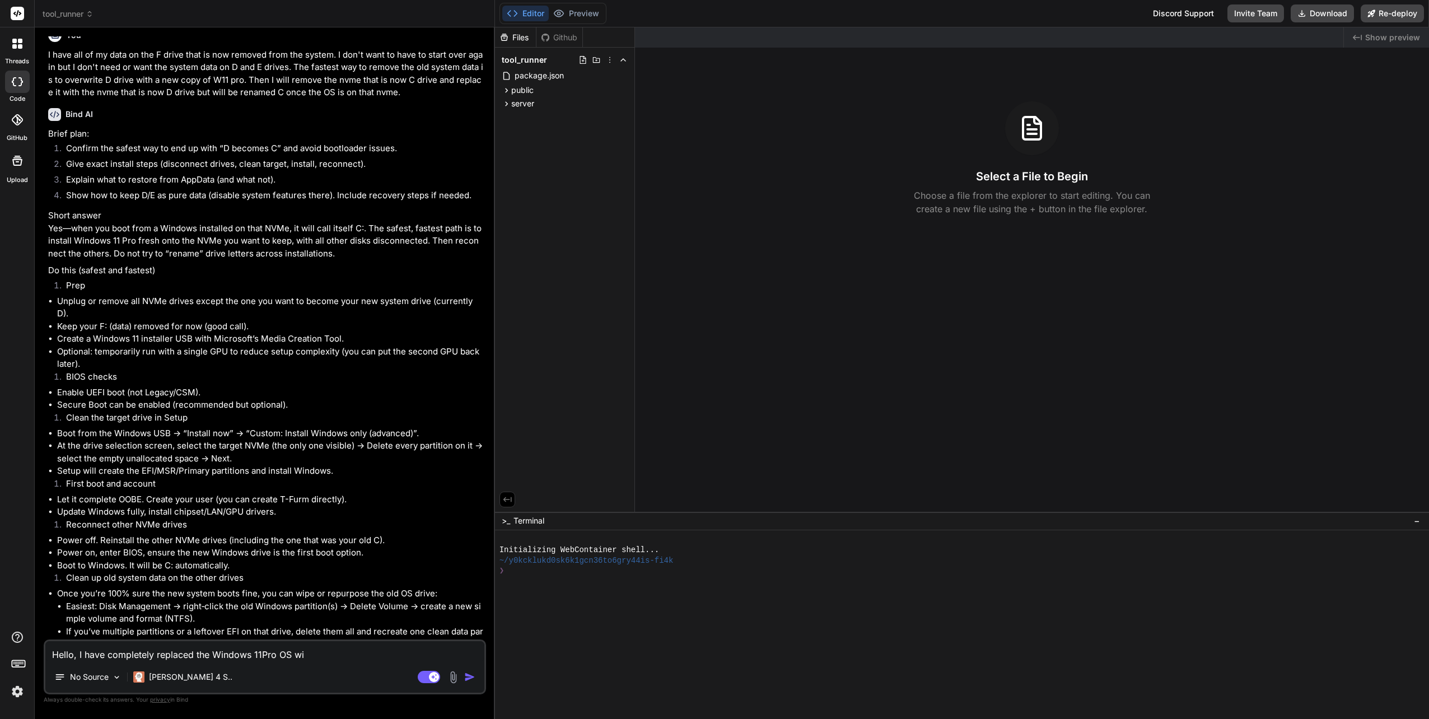
type textarea "x"
type textarea "Hello, I have completely replaced the Windows 11Pro OS wit"
type textarea "x"
type textarea "Hello, I have completely replaced the Windows 11Pro OS with"
type textarea "x"
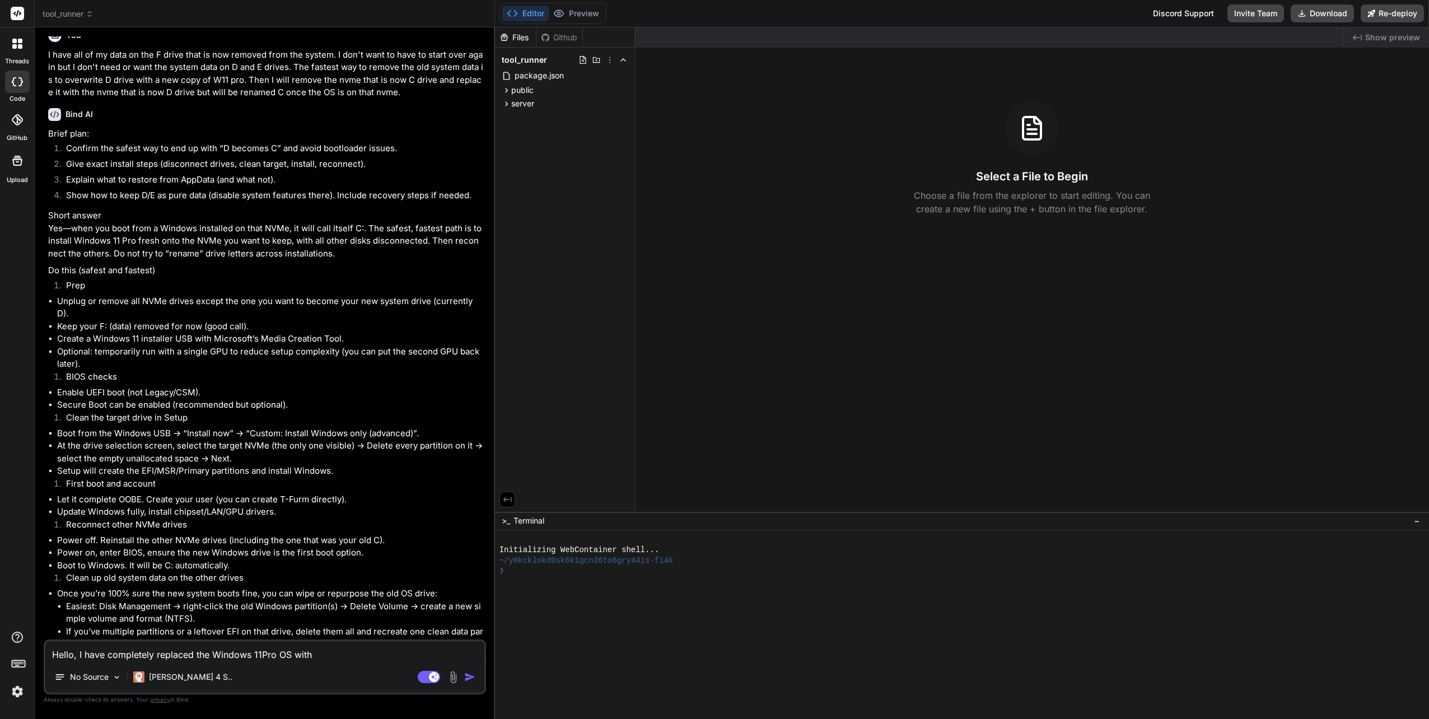
type textarea "Hello, I have completely replaced the Windows 11Pro OS with"
type textarea "x"
type textarea "Hello, I have completely replaced the Windows 11Pro OS with W"
type textarea "x"
type textarea "Hello, I have completely replaced the Windows 11Pro OS with Wi"
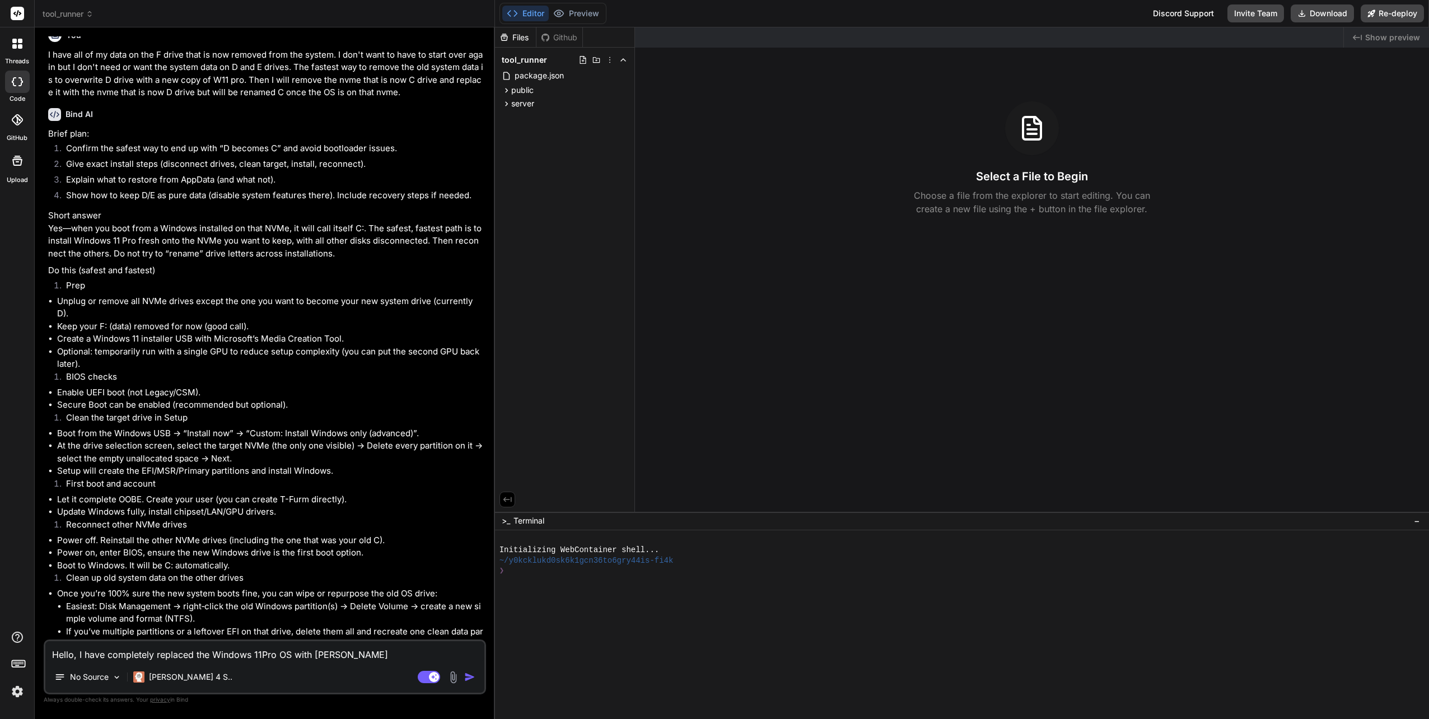
type textarea "x"
type textarea "Hello, I have completely replaced the Windows 11Pro OS with Win"
type textarea "x"
type textarea "Hello, I have completely replaced the Windows 11Pro OS with Wind"
type textarea "x"
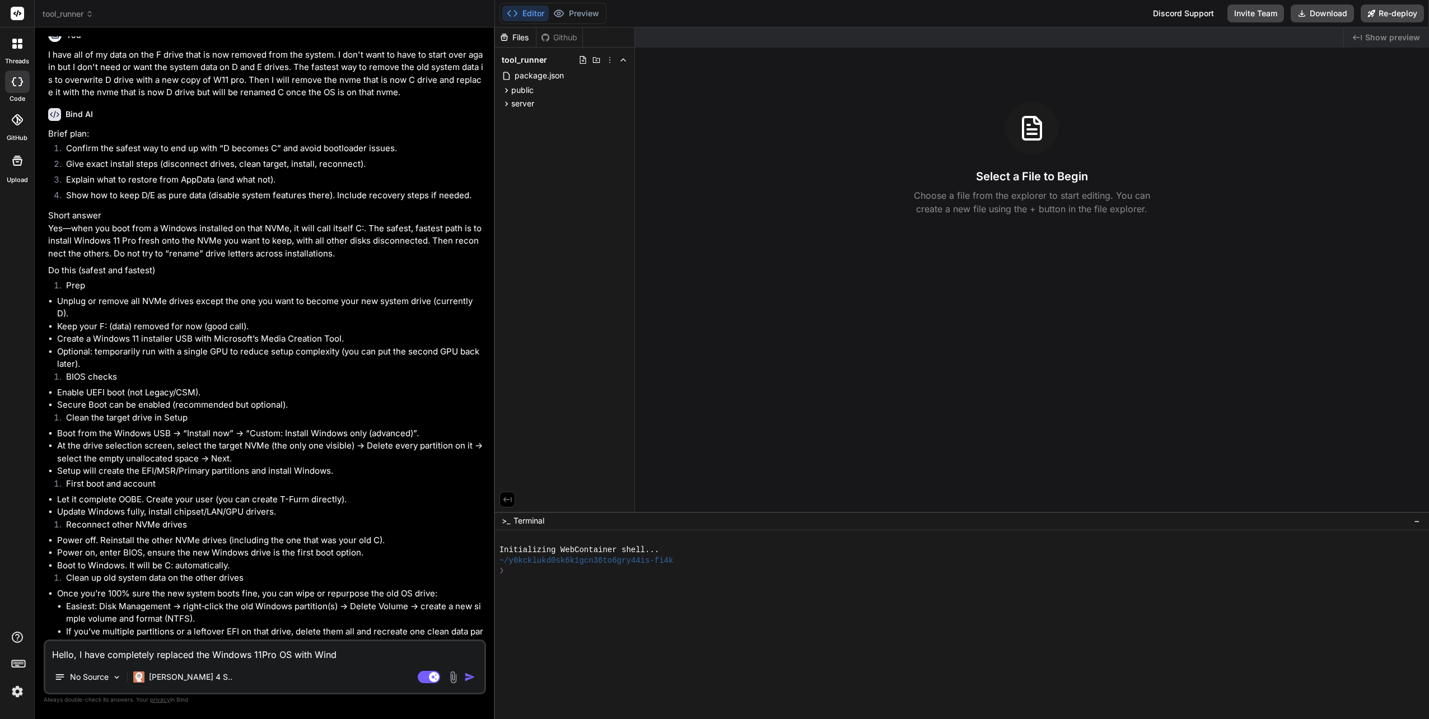
type textarea "Hello, I have completely replaced the Windows 11Pro OS with Windo"
type textarea "x"
type textarea "Hello, I have completely replaced the Windows 11Pro OS with Window"
type textarea "x"
type textarea "Hello, I have completely replaced the Windows 11Pro OS with Windows"
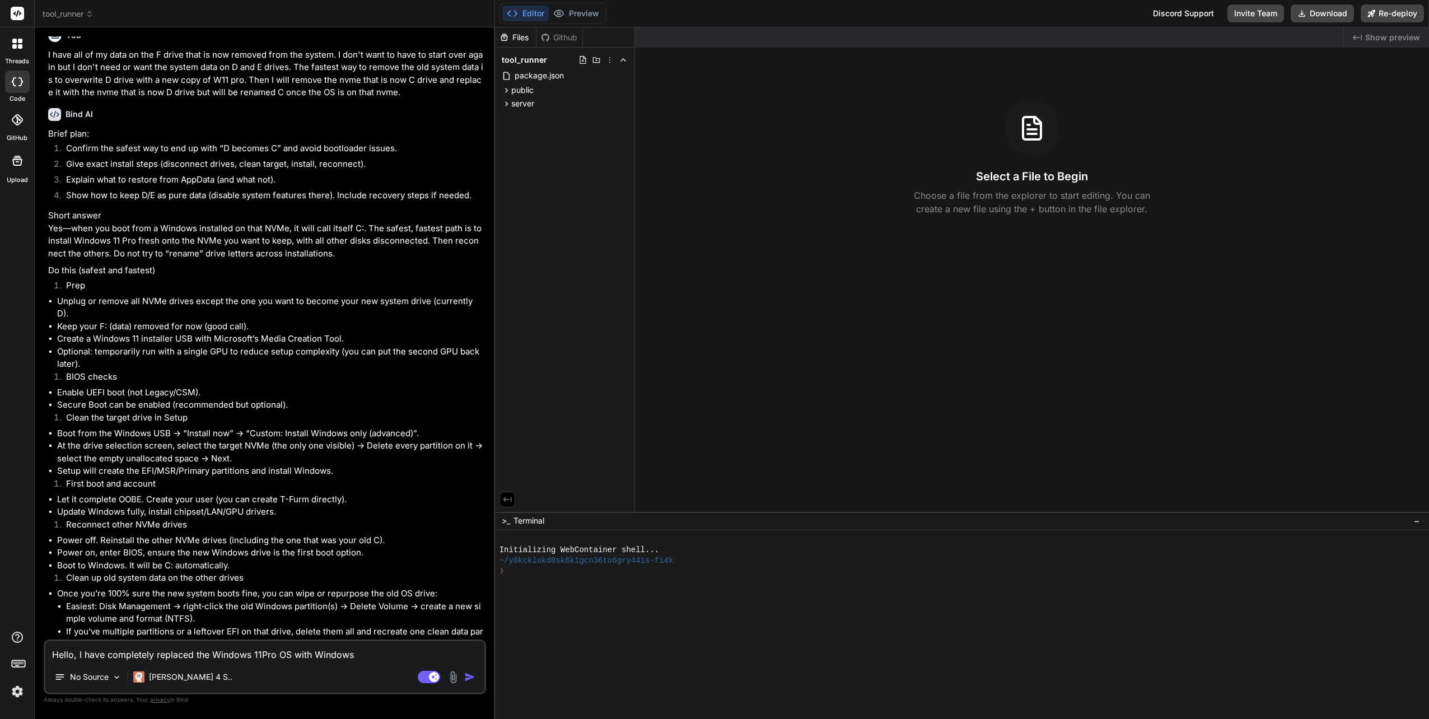
type textarea "x"
type textarea "Hello, I have completely replaced the Windows 11Pro OS with Windows"
type textarea "x"
type textarea "Hello, I have completely replaced the Windows 11Pro OS with Windows 1"
type textarea "x"
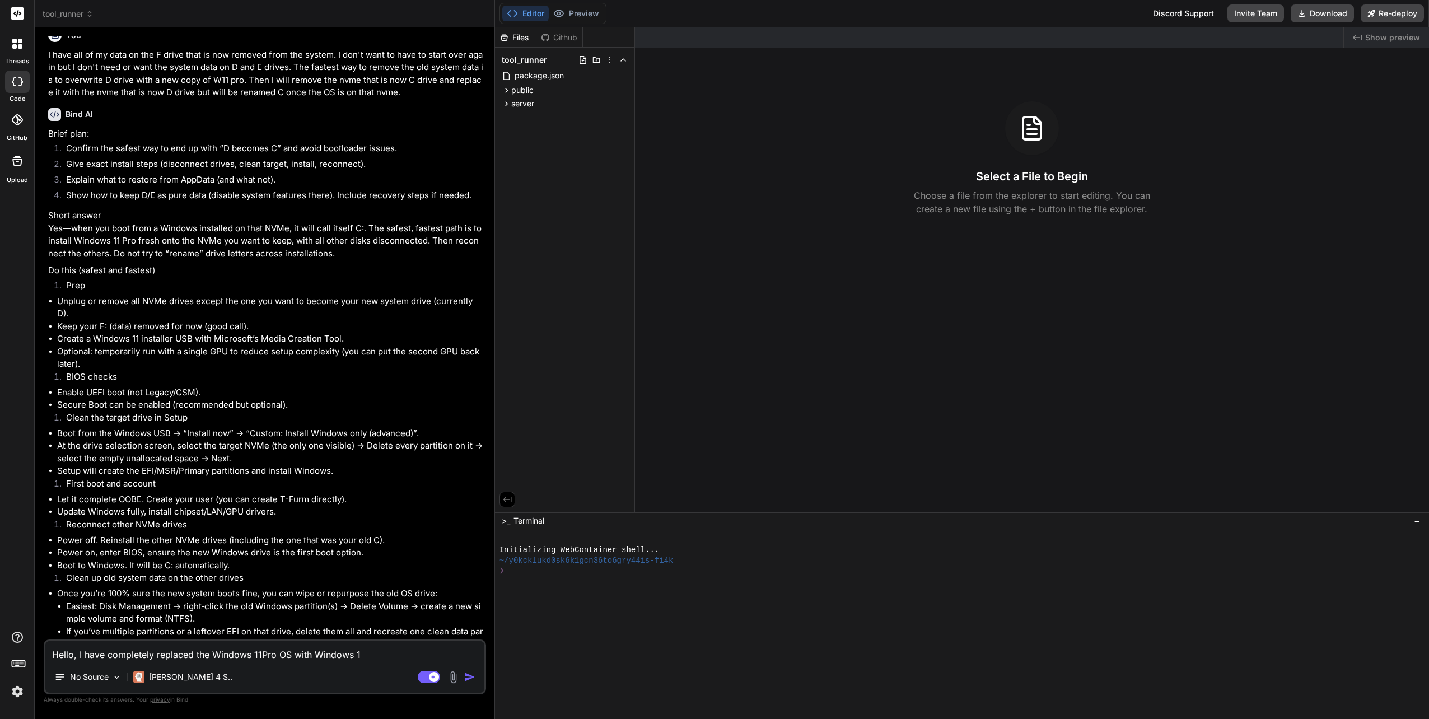
type textarea "Hello, I have completely replaced the Windows 11Pro OS with Windows 11"
type textarea "x"
type textarea "Hello, I have completely replaced the Windows 11Pro OS with Windows 11"
type textarea "x"
type textarea "Hello, I have completely replaced the Windows 11Pro OS with Windows 11 W"
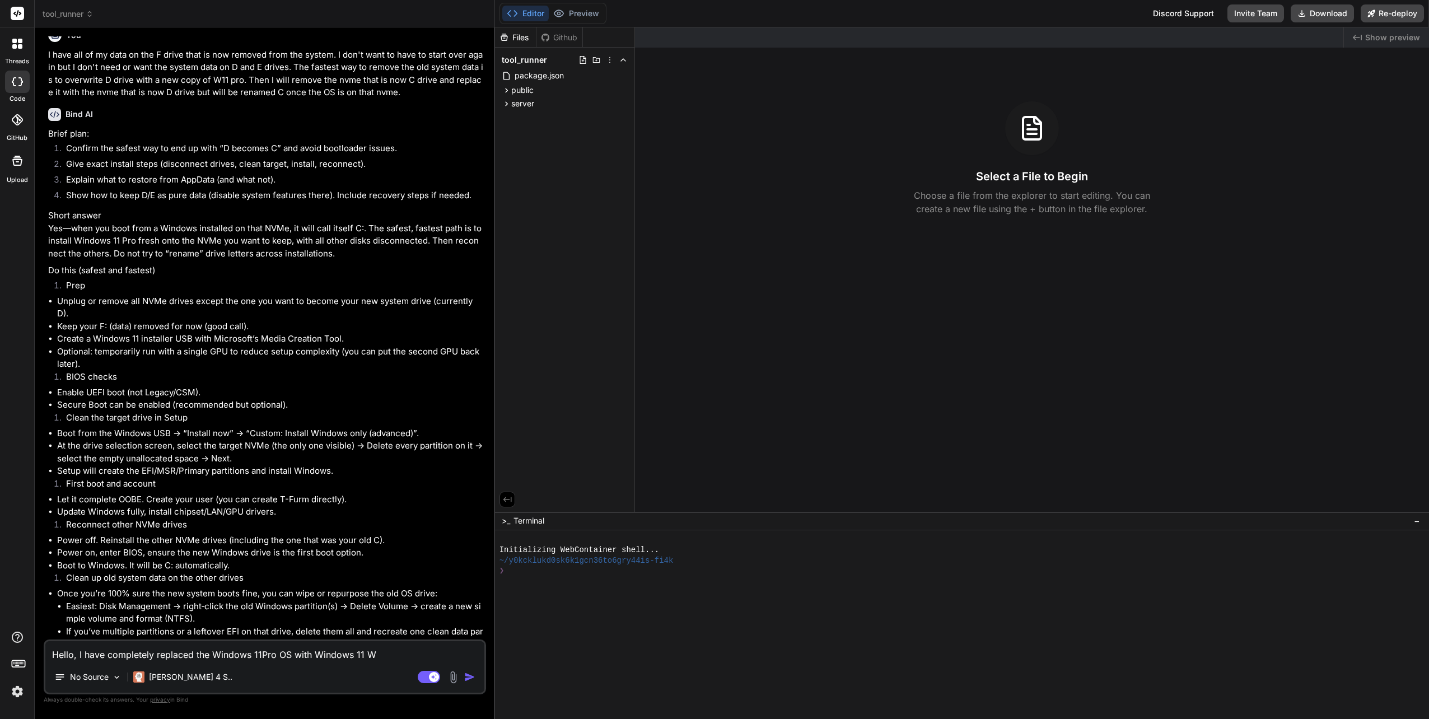
type textarea "x"
type textarea "Hello, I have completely replaced the Windows 11Pro OS with Windows 11 Wo"
type textarea "x"
type textarea "Hello, I have completely replaced the Windows 11Pro OS with Windows 11 Wor"
type textarea "x"
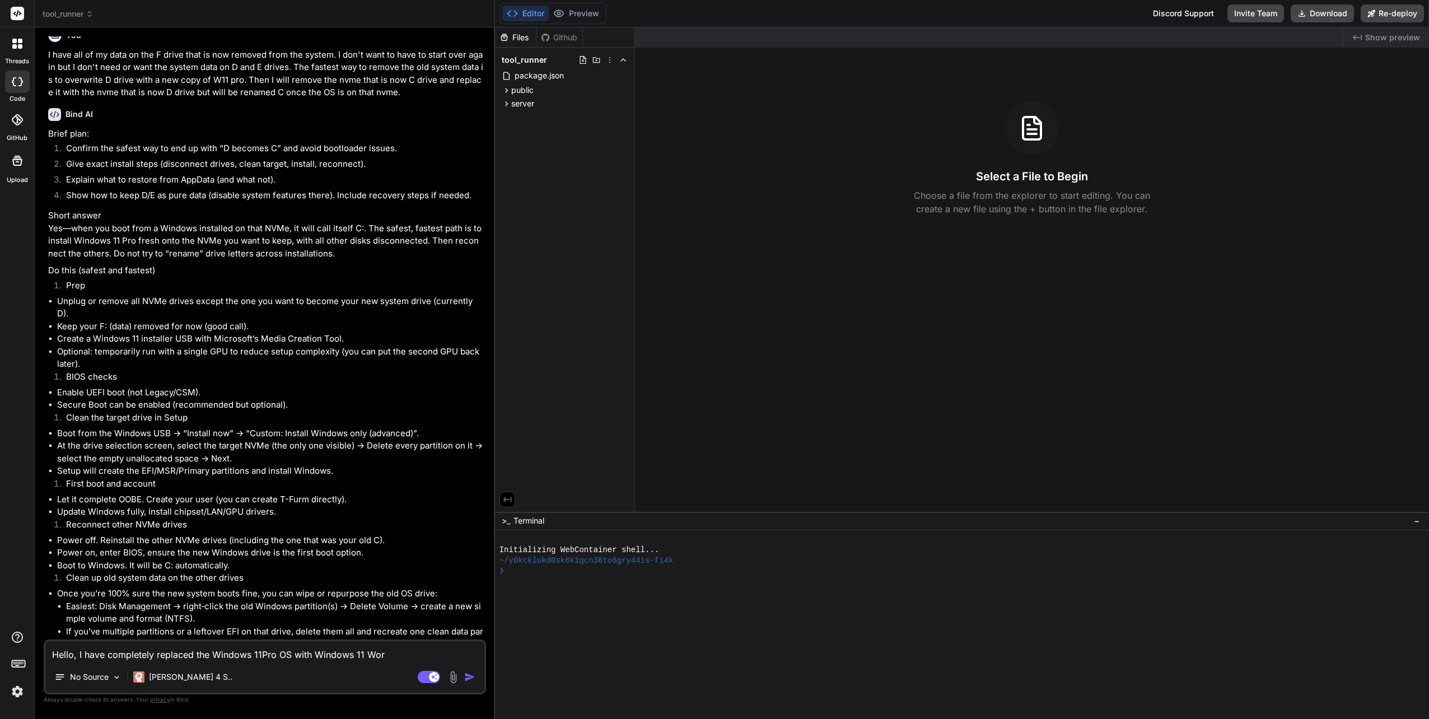
type textarea "Hello, I have completely replaced the Windows 11Pro OS with Windows 11 Work"
type textarea "x"
type textarea "Hello, I have completely replaced the Windows 11Pro OS with Windows 11 Works"
type textarea "x"
type textarea "Hello, I have completely replaced the Windows 11Pro OS with Windows 11 Workst"
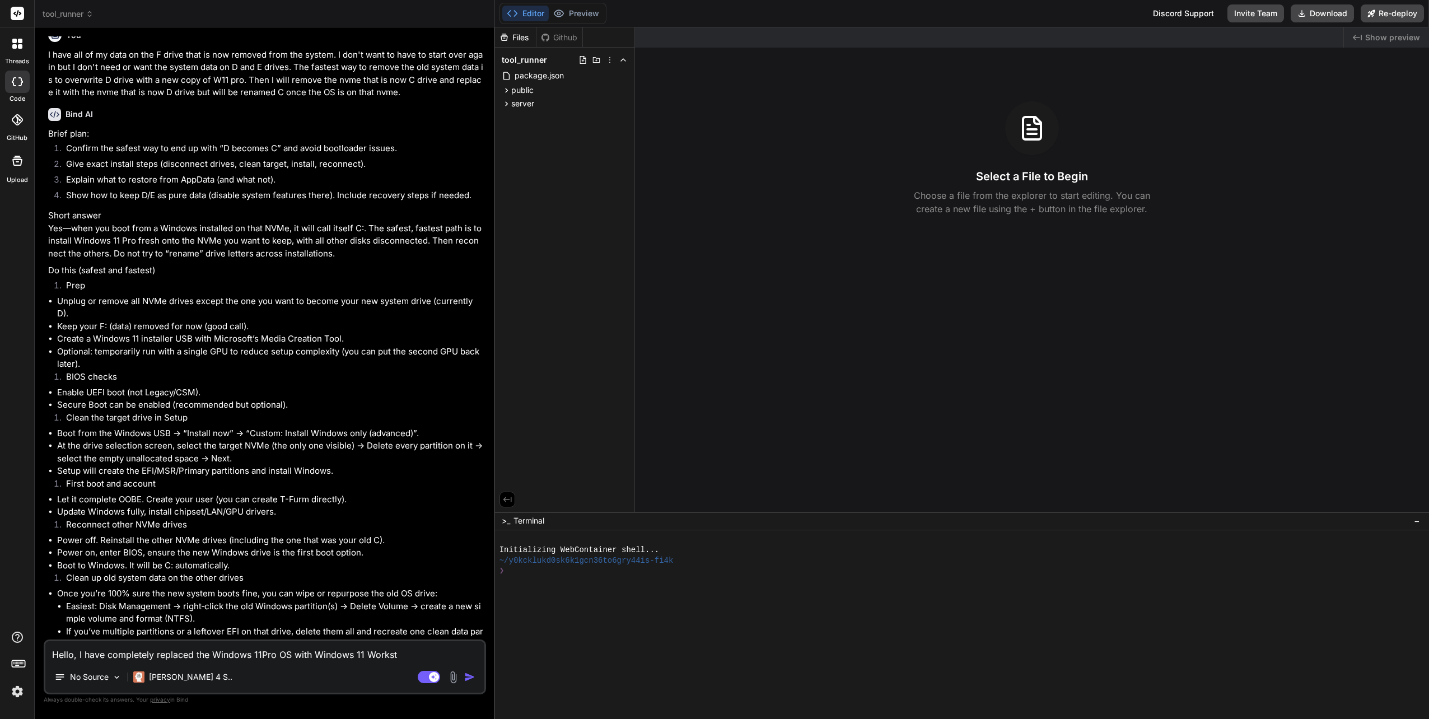
type textarea "x"
type textarea "Hello, I have completely replaced the Windows 11Pro OS with Windows 11 Worksta"
type textarea "x"
type textarea "Hello, I have completely replaced the Windows 11Pro OS with Windows 11 Workstat"
type textarea "x"
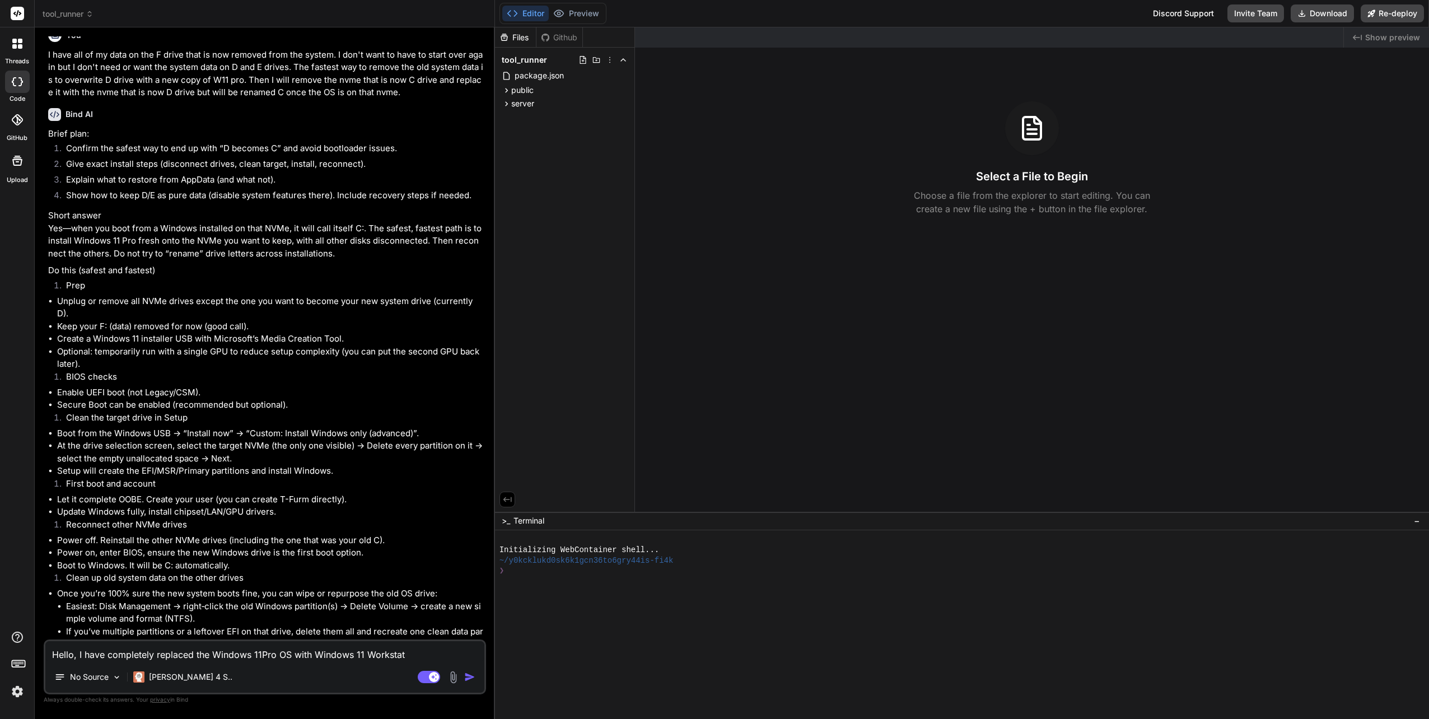
type textarea "Hello, I have completely replaced the Windows 11Pro OS with Windows 11 Workstati"
type textarea "x"
type textarea "Hello, I have completely replaced the Windows 11Pro OS with Windows 11 Workstat…"
type textarea "x"
type textarea "Hello, I have completely replaced the Windows 11Pro OS with Windows 11 Workstat…"
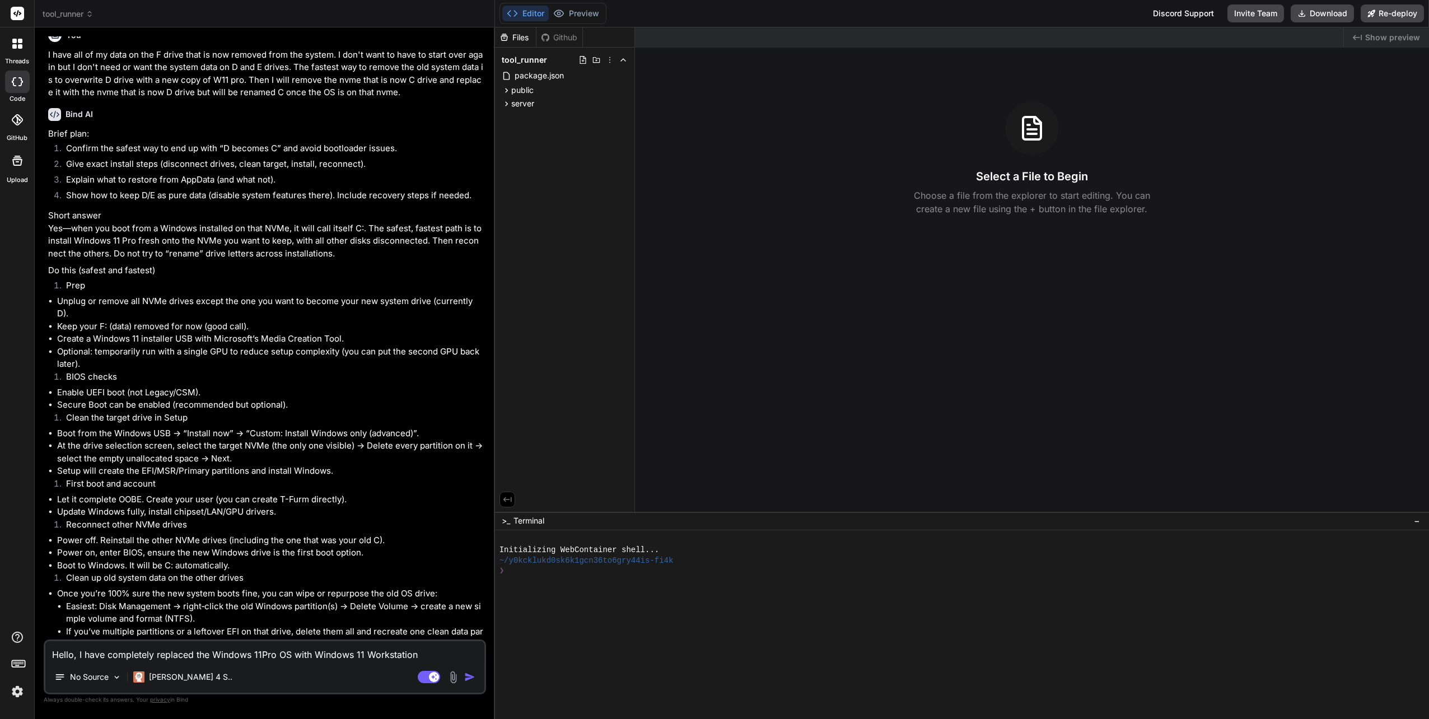
type textarea "x"
type textarea "Hello, I have completely replaced the Windows 11Pro OS with Windows 11 Workstat…"
type textarea "x"
type textarea "Hello, I have completely replaced the Windows 11Pro OS with Windows 11 Workstat…"
type textarea "x"
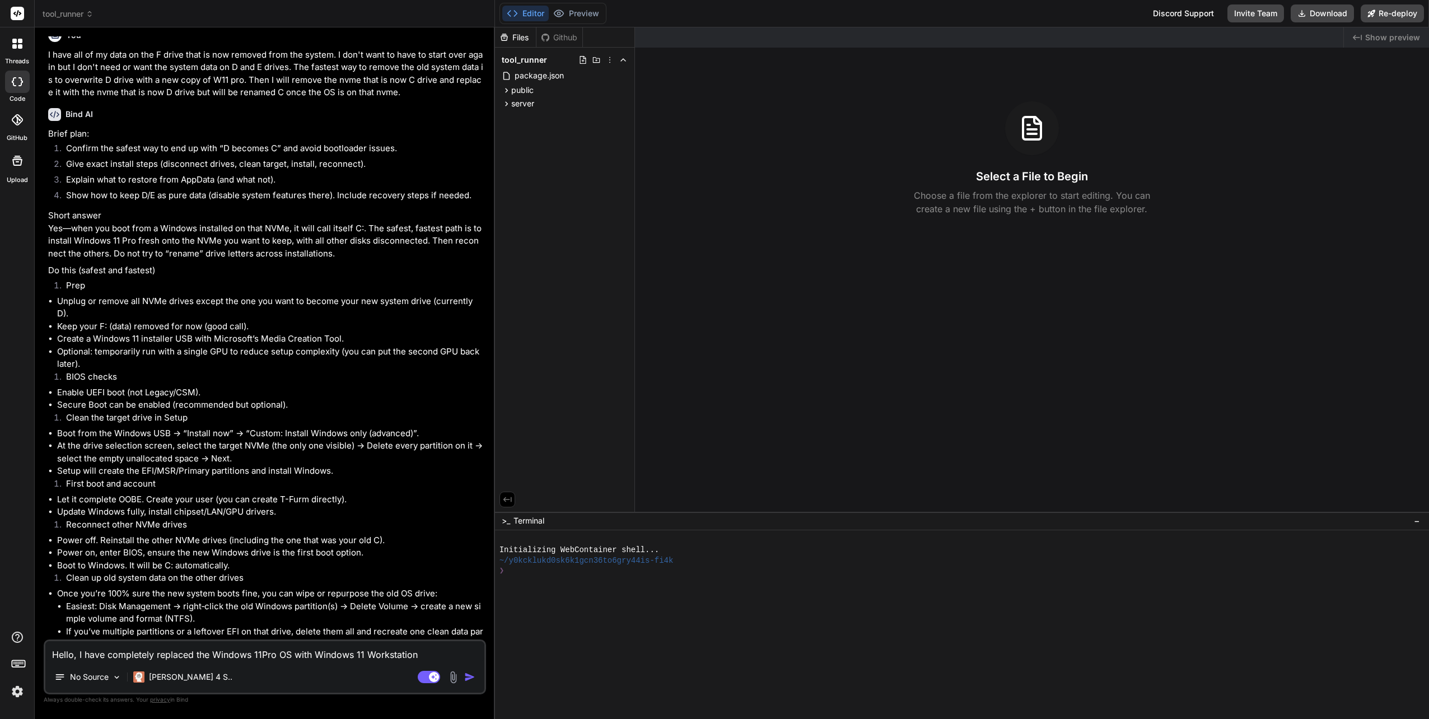
type textarea "Hello, I have completely replaced the Windows 11Pro OS with Windows 11 Workstat…"
type textarea "x"
type textarea "Hello, I have completely replaced the Windows 11Pro OS with Windows 11 Workstat…"
type textarea "x"
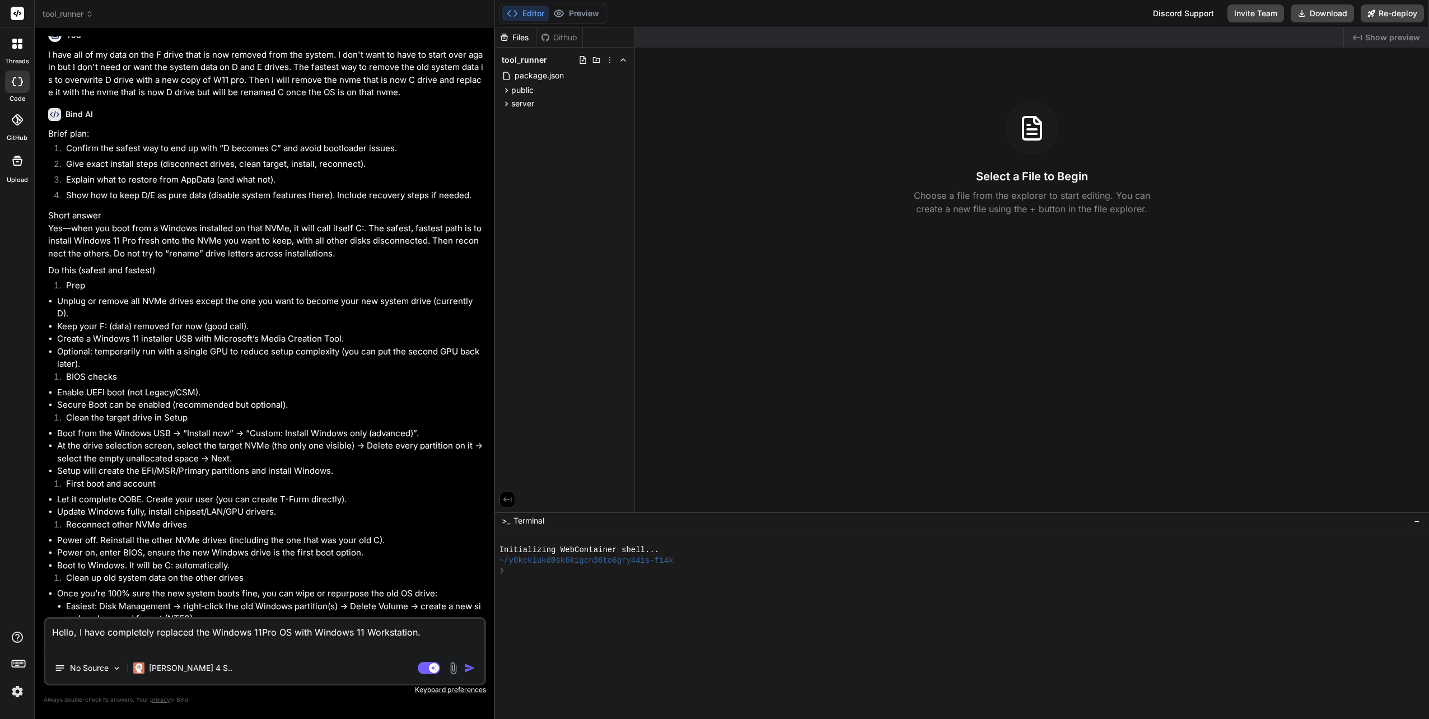
type textarea "Hello, I have completely replaced the Windows 11Pro OS with Windows 11 Workstat…"
type textarea "x"
type textarea "Hello, I have completely replaced the Windows 11Pro OS with Windows 11 Workstat…"
type textarea "x"
type textarea "Hello, I have completely replaced the Windows 11Pro OS with Windows 11 Workstat…"
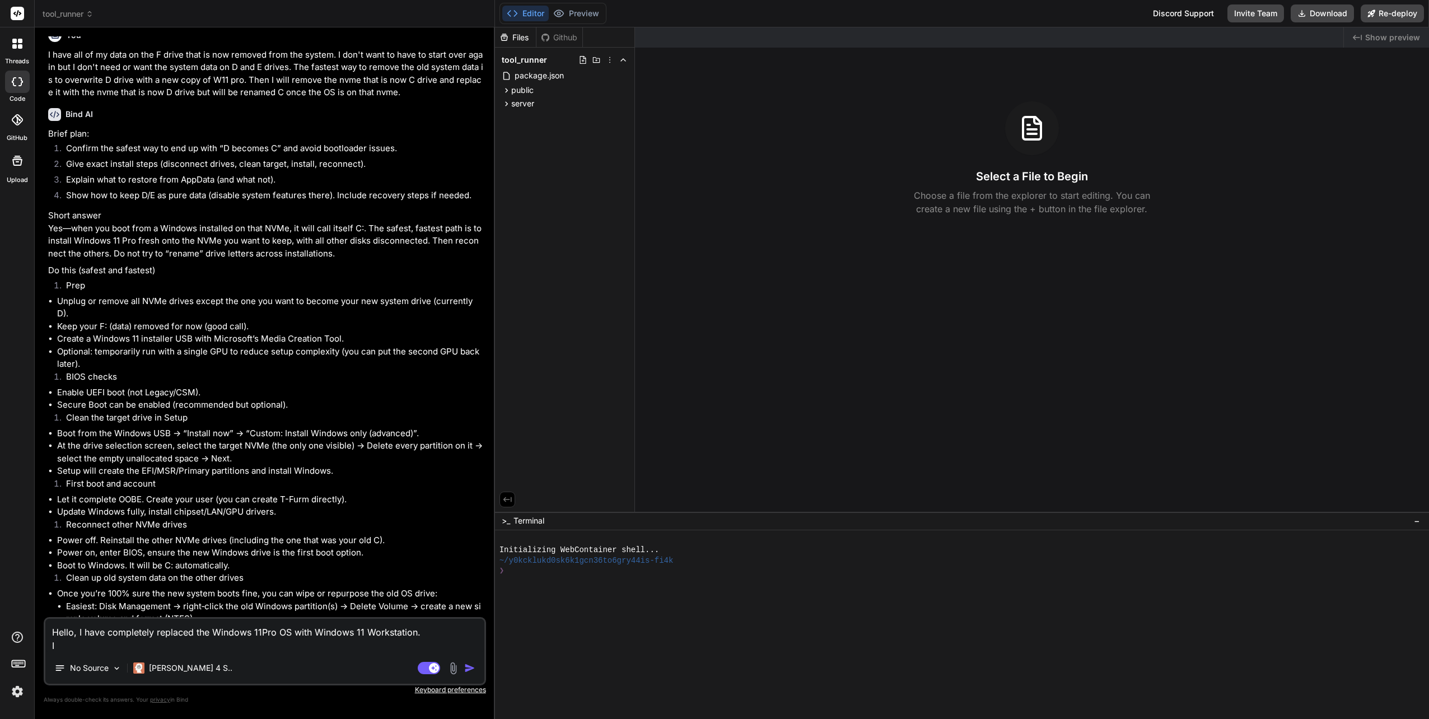
type textarea "x"
type textarea "Hello, I have completely replaced the Windows 11Pro OS with Windows 11 Workstat…"
type textarea "x"
type textarea "Hello, I have completely replaced the Windows 11Pro OS with Windows 11 Workstat…"
type textarea "x"
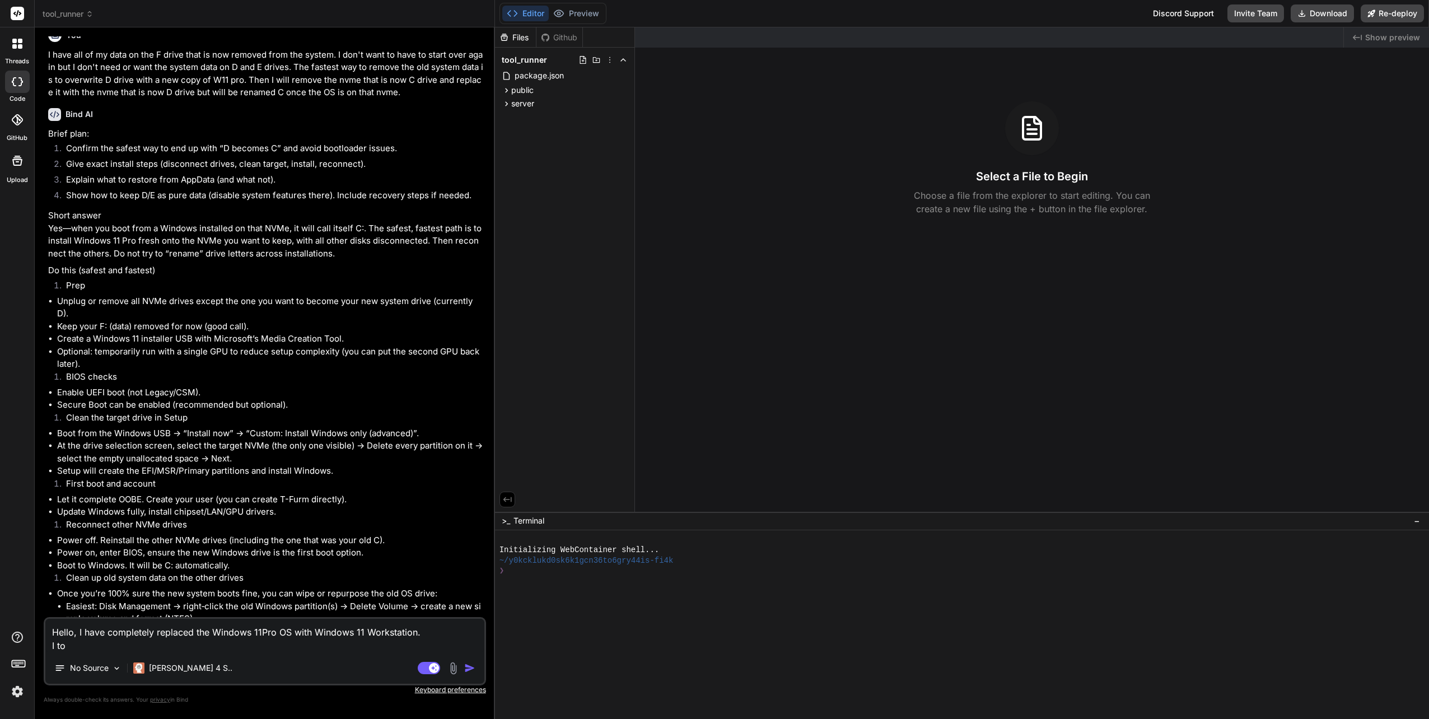
type textarea "Hello, I have completely replaced the Windows 11Pro OS with Windows 11 Workstat…"
type textarea "x"
type textarea "Hello, I have completely replaced the Windows 11Pro OS with Windows 11 Workstat…"
type textarea "x"
type textarea "Hello, I have completely replaced the Windows 11Pro OS with Windows 11 Workstat…"
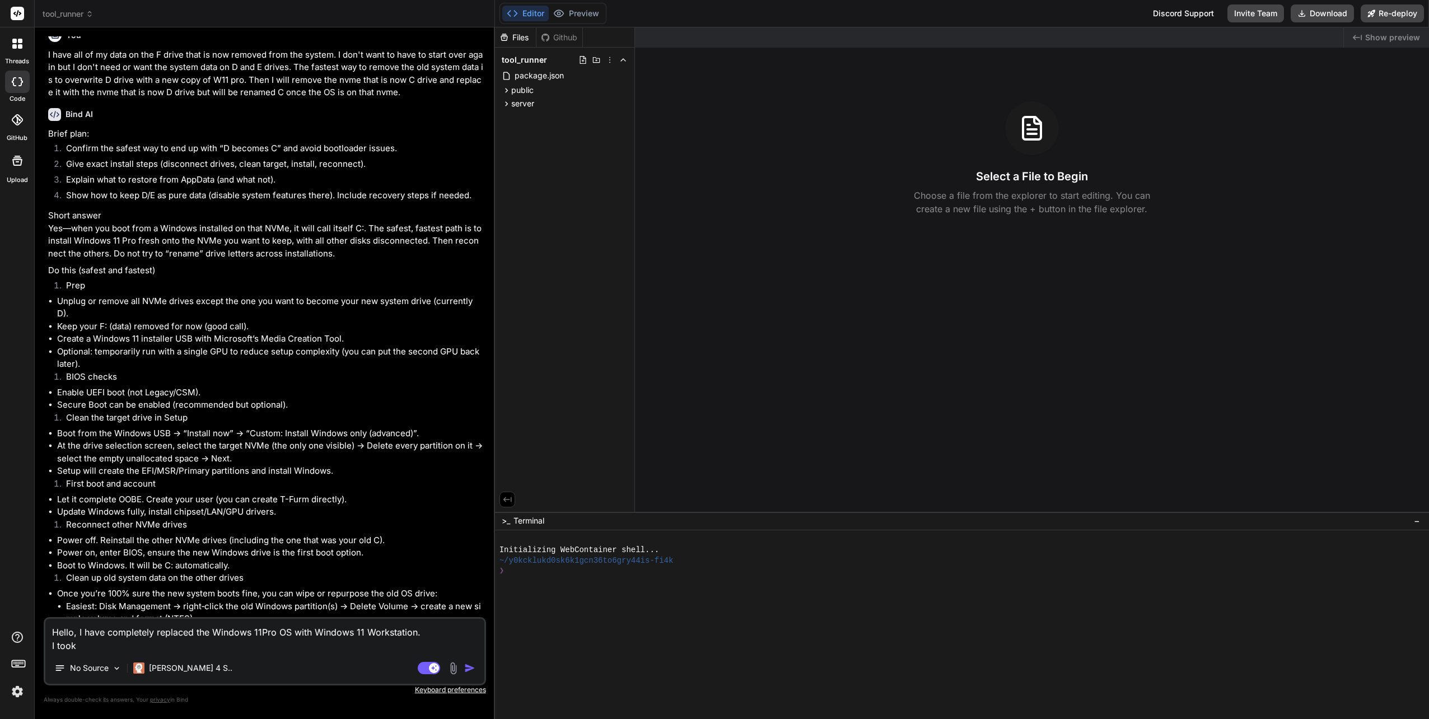
type textarea "x"
type textarea "Hello, I have completely replaced the Windows 11Pro OS with Windows 11 Workstat…"
drag, startPoint x: 267, startPoint y: 640, endPoint x: 95, endPoint y: 624, distance: 172.7
click at [95, 624] on textarea "Hello, I have completely replaced the Windows 11Pro OS with Windows 11 Workstat…" at bounding box center [264, 636] width 439 height 34
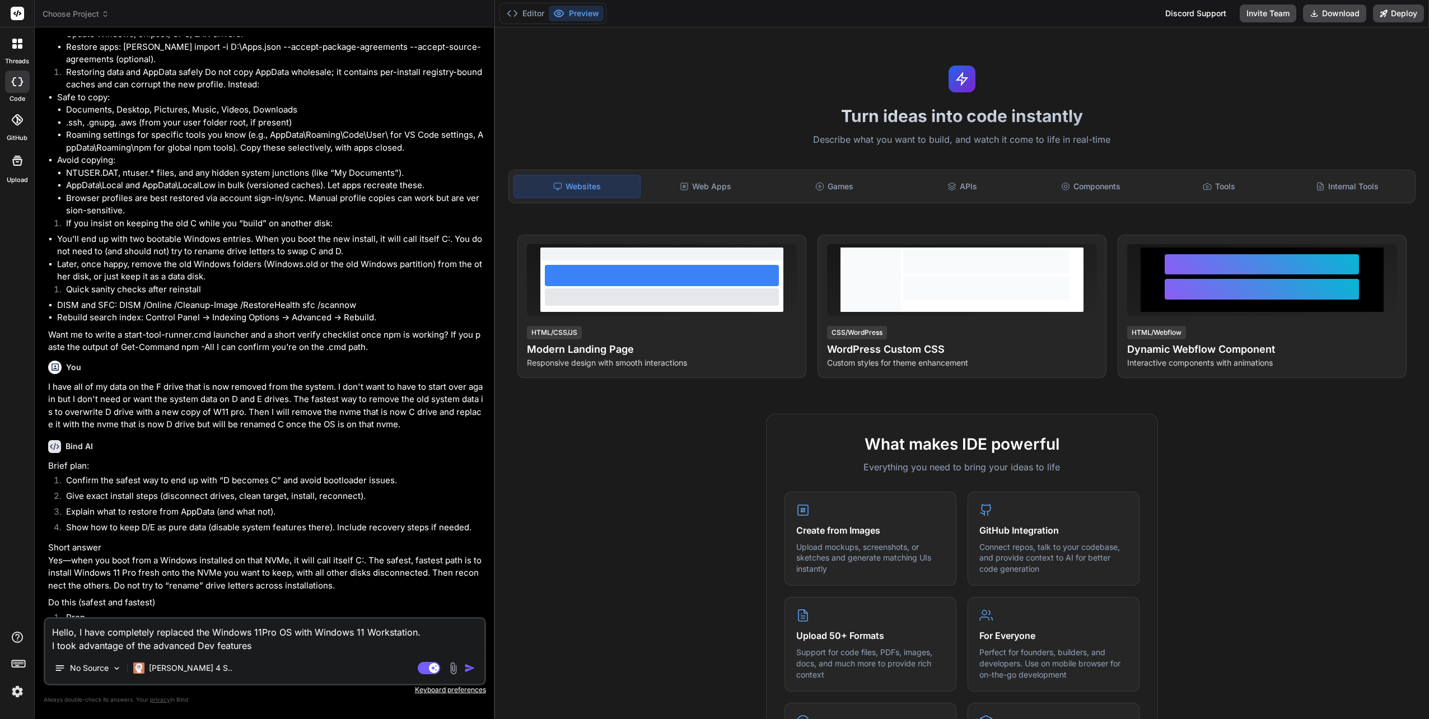
scroll to position [4496, 0]
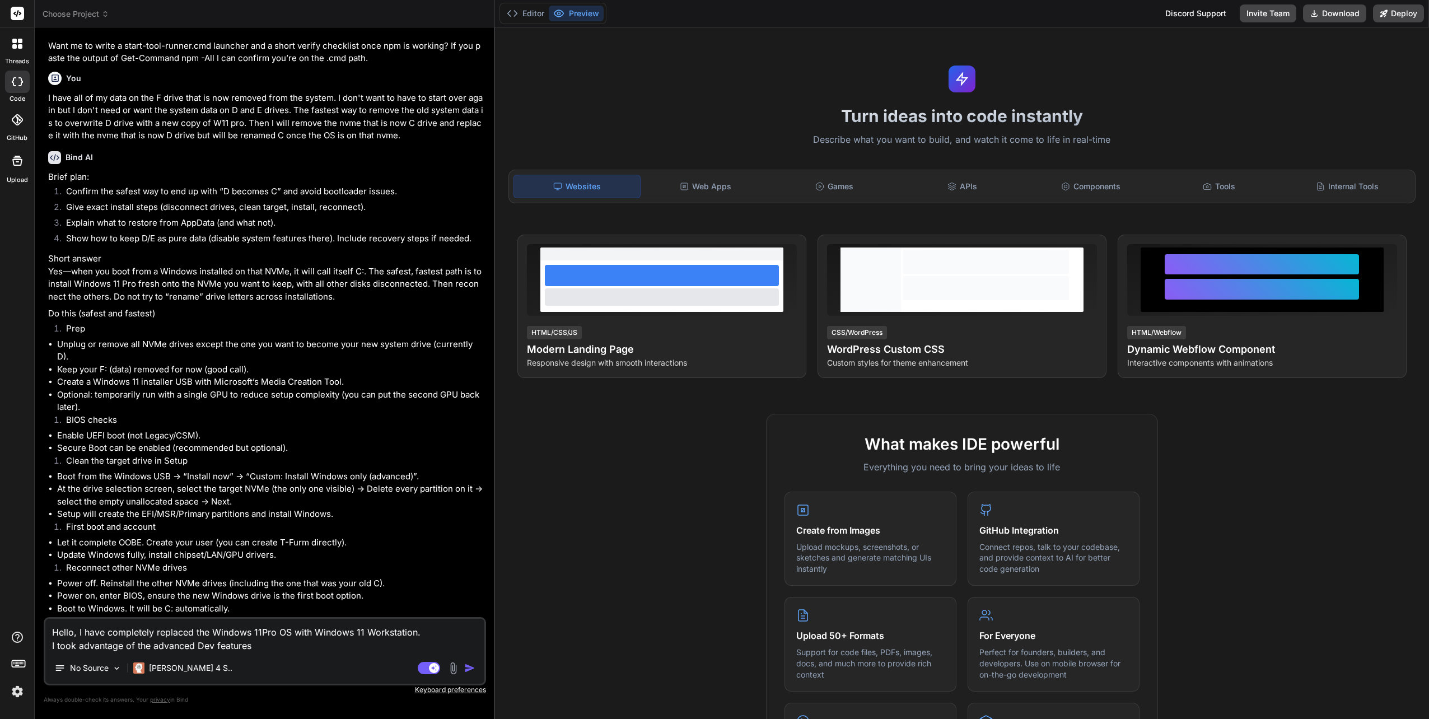
type textarea "x"
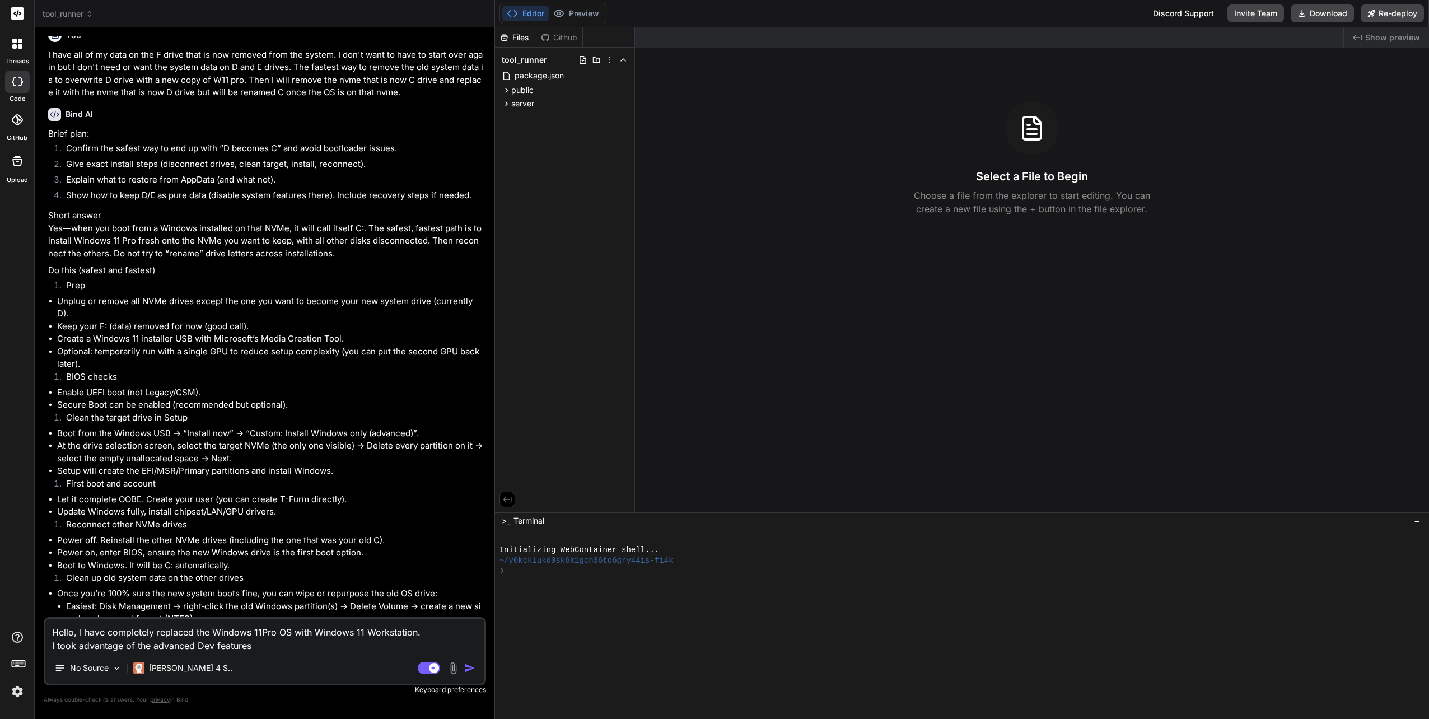
click at [286, 642] on textarea "Hello, I have completely replaced the Windows 11Pro OS with Windows 11 Workstat…" at bounding box center [264, 636] width 439 height 34
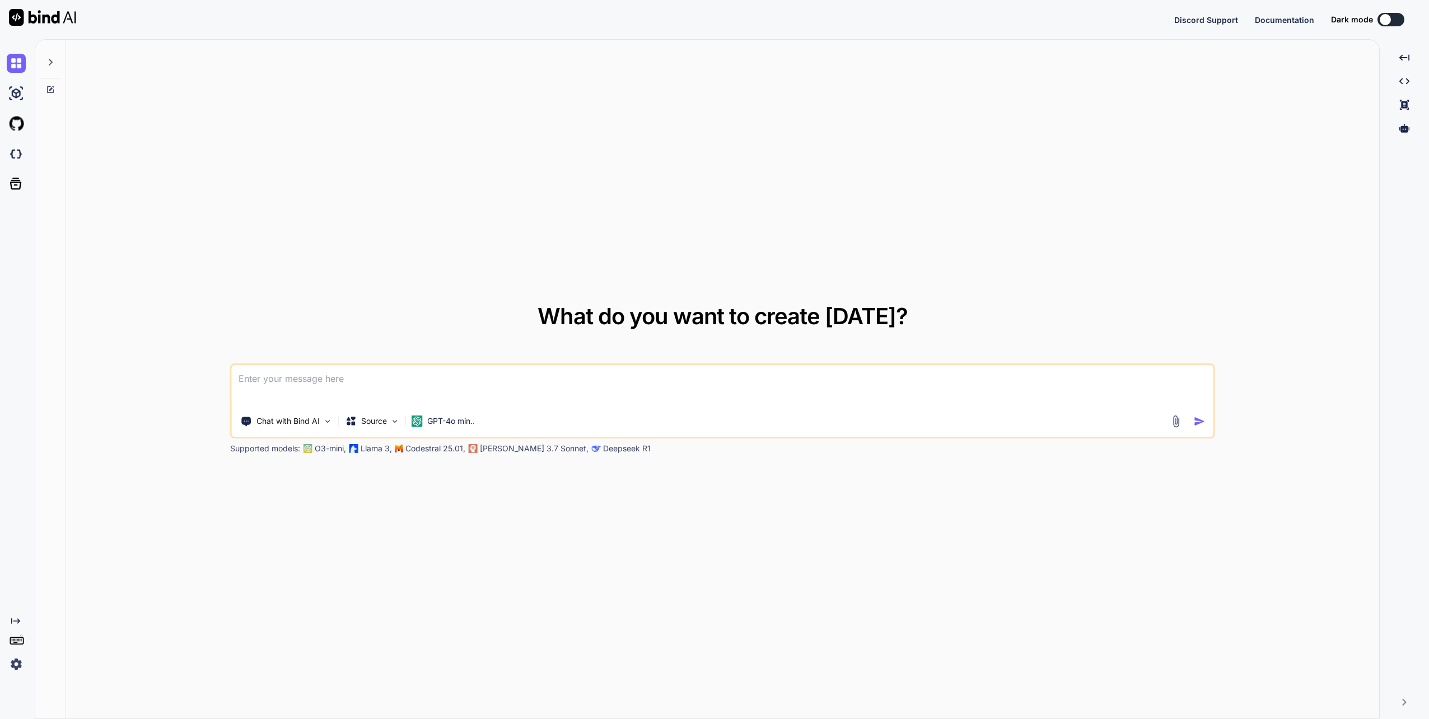
type textarea "x"
